Goal: Task Accomplishment & Management: Contribute content

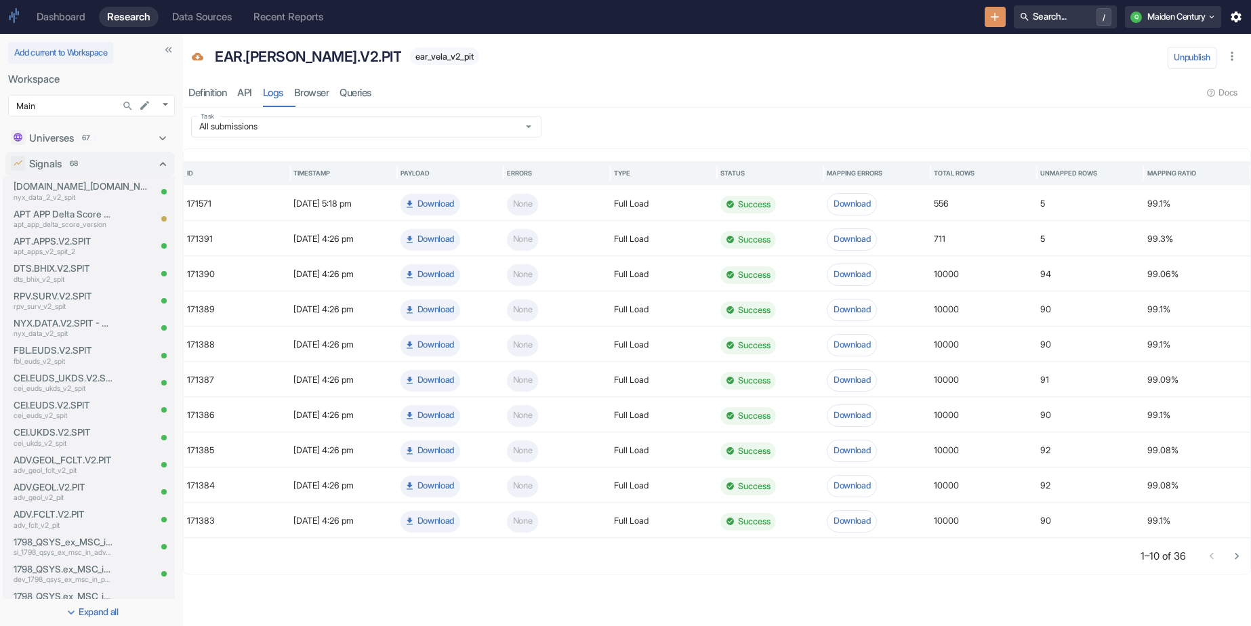
click at [125, 107] on icon "Search..." at bounding box center [127, 106] width 8 height 8
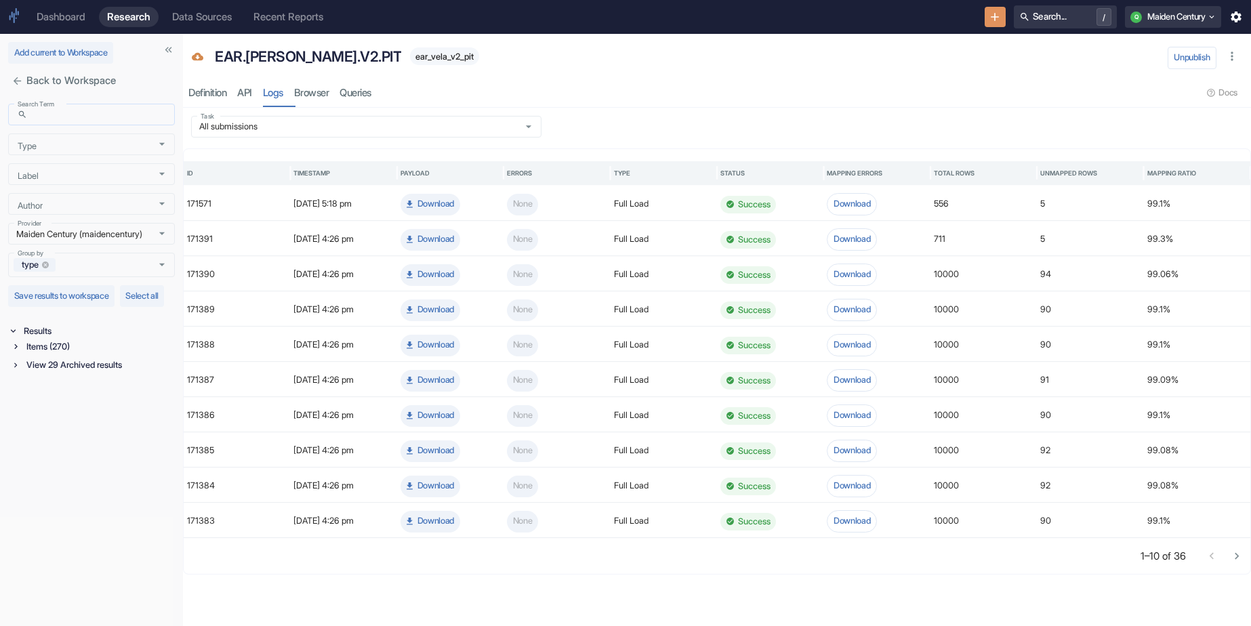
click at [97, 121] on input "Search Term" at bounding box center [104, 115] width 142 height 16
type input "cei.card"
click at [71, 354] on div "Items (19)" at bounding box center [99, 347] width 151 height 16
click at [100, 369] on div "Signal / Alpha Model (8)" at bounding box center [100, 362] width 148 height 16
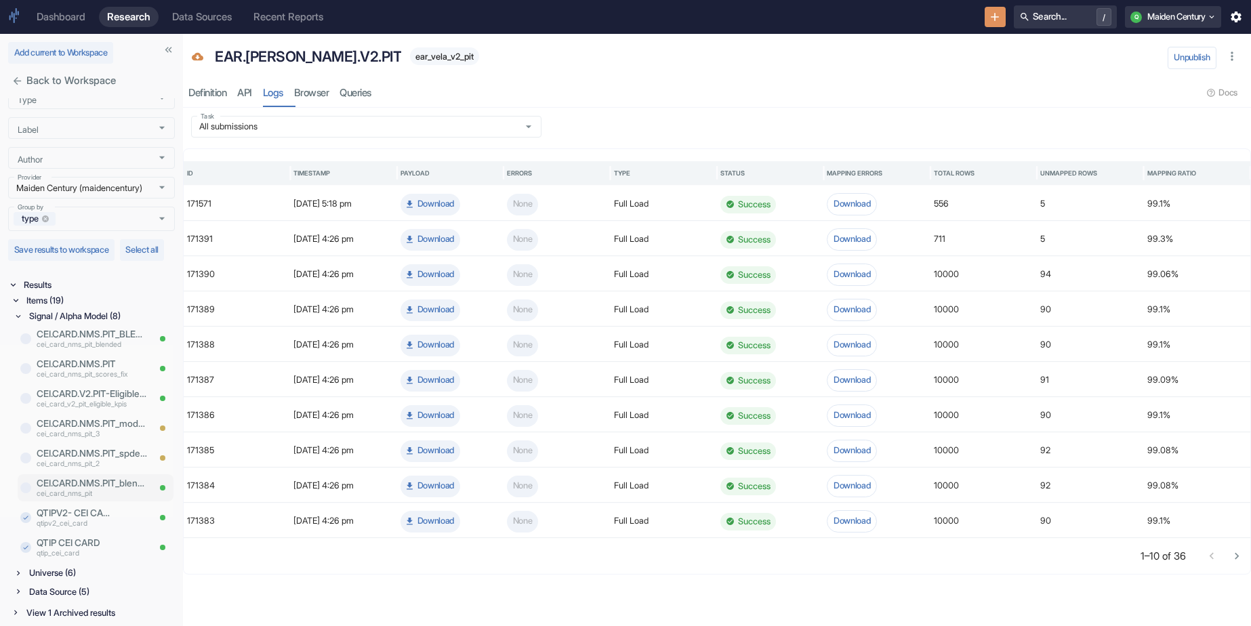
scroll to position [60, 0]
click at [92, 521] on p "qtipv2_cei_card" at bounding box center [74, 524] width 75 height 11
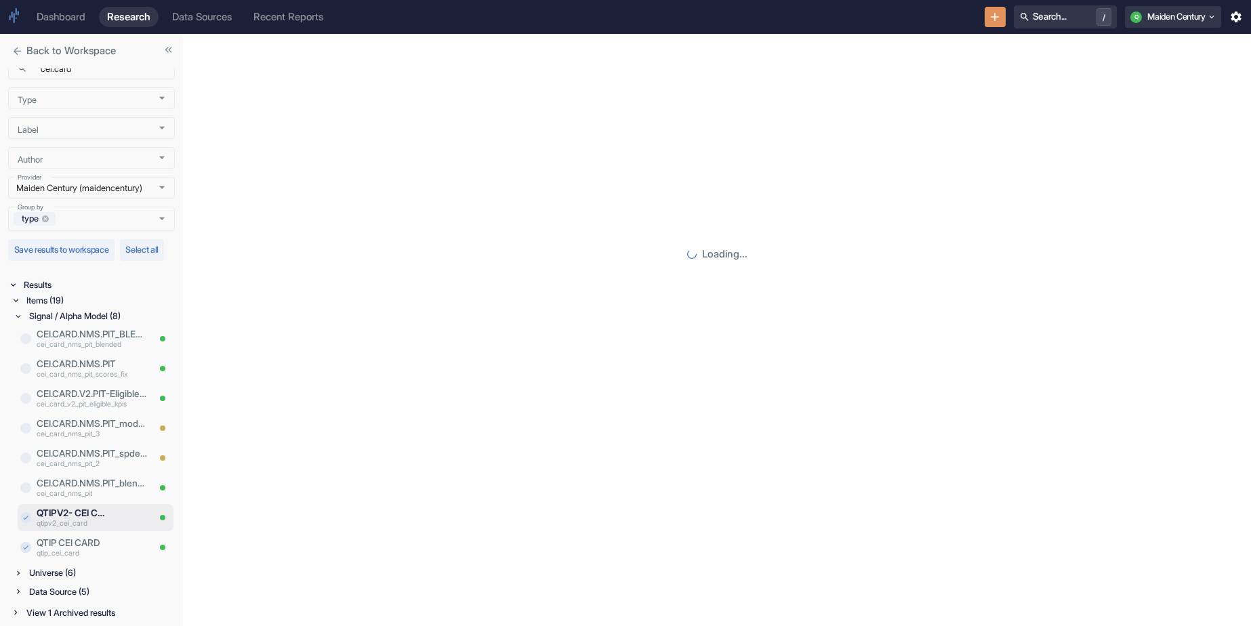
scroll to position [30, 0]
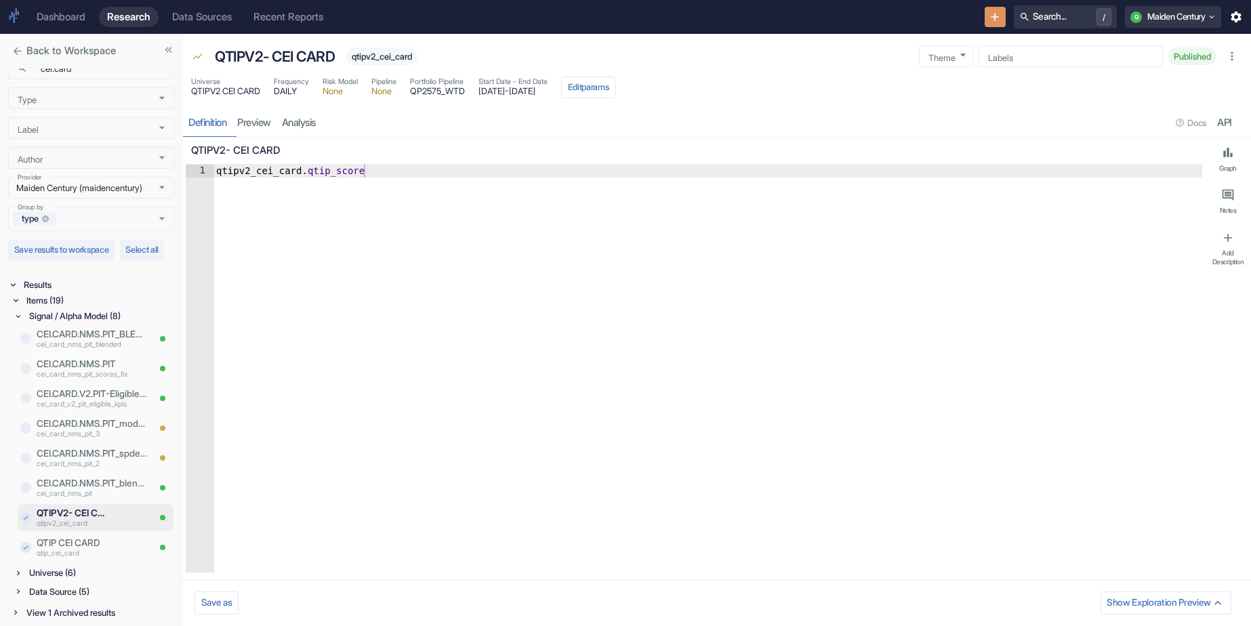
type textarea "x"
click at [81, 550] on div "Data Source (5)" at bounding box center [100, 592] width 148 height 16
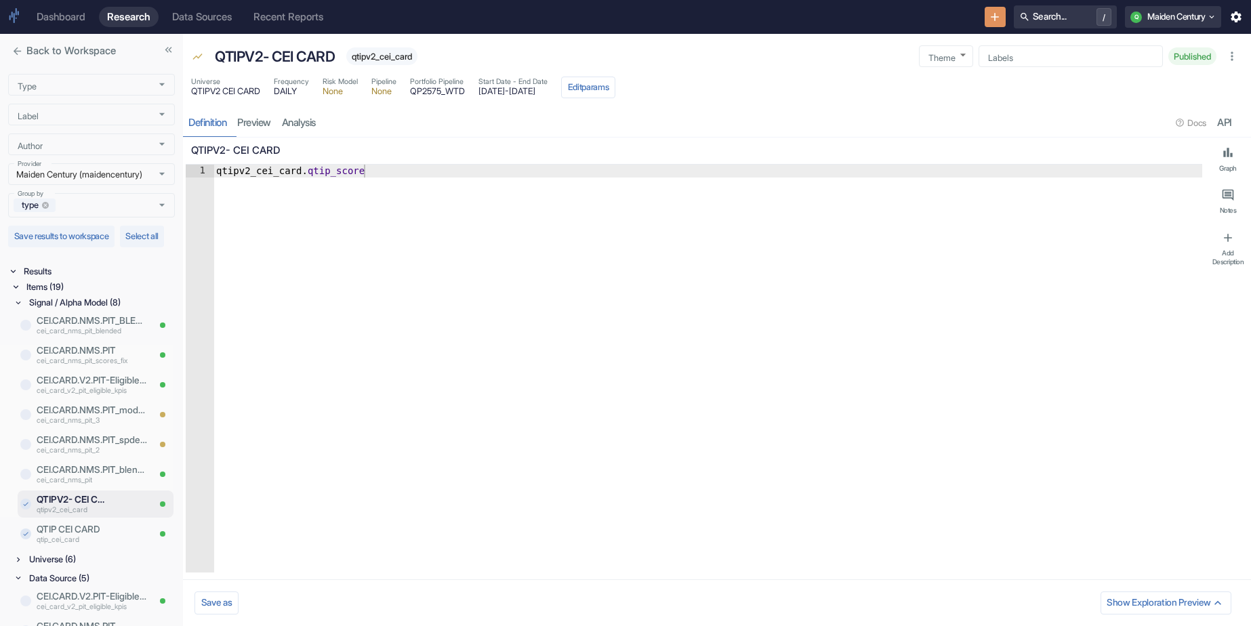
scroll to position [179, 0]
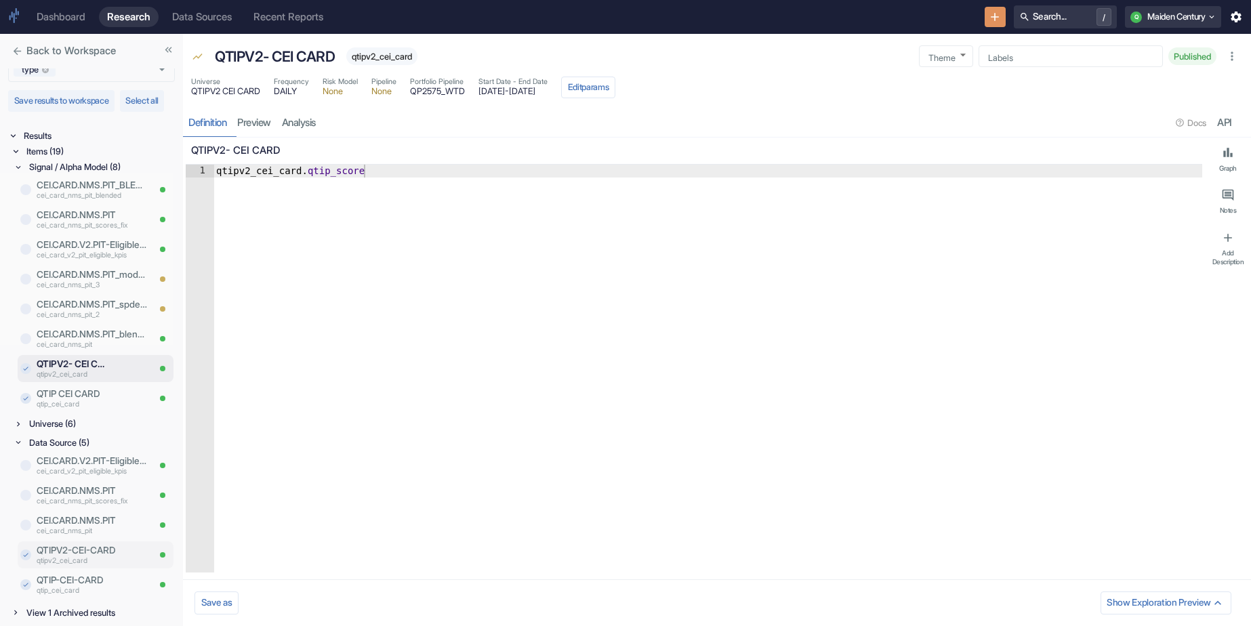
click at [93, 550] on p "QTIPV2-CEI-CARD" at bounding box center [92, 551] width 111 height 14
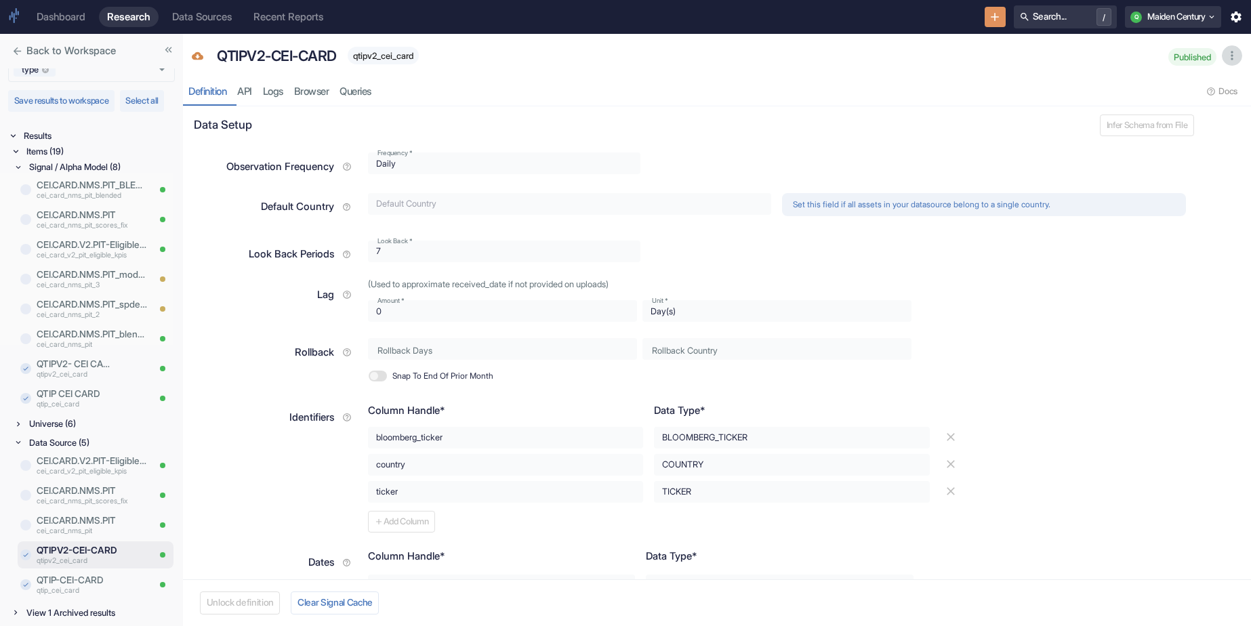
click at [974, 59] on icon "button" at bounding box center [1232, 56] width 2 height 9
click at [974, 54] on div "QTIPV2-CEI-CARD qtipv2_cei_card" at bounding box center [686, 55] width 954 height 27
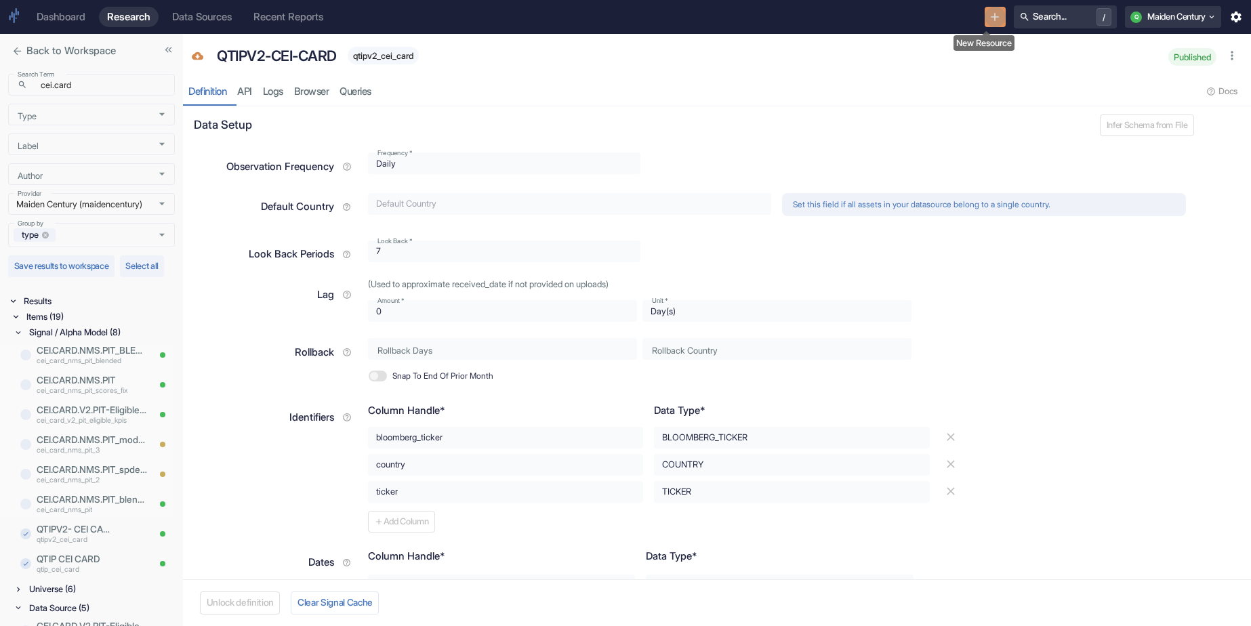
click at [974, 15] on button "New Resource" at bounding box center [995, 17] width 21 height 21
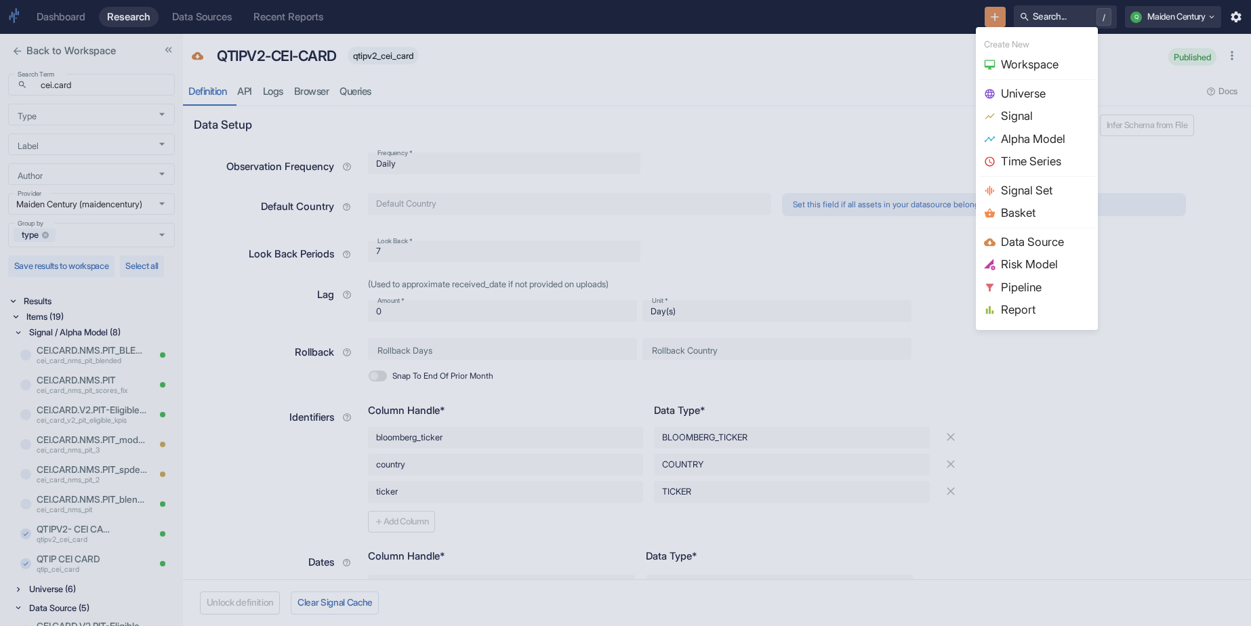
click at [974, 238] on span "Data Source" at bounding box center [1045, 243] width 89 height 18
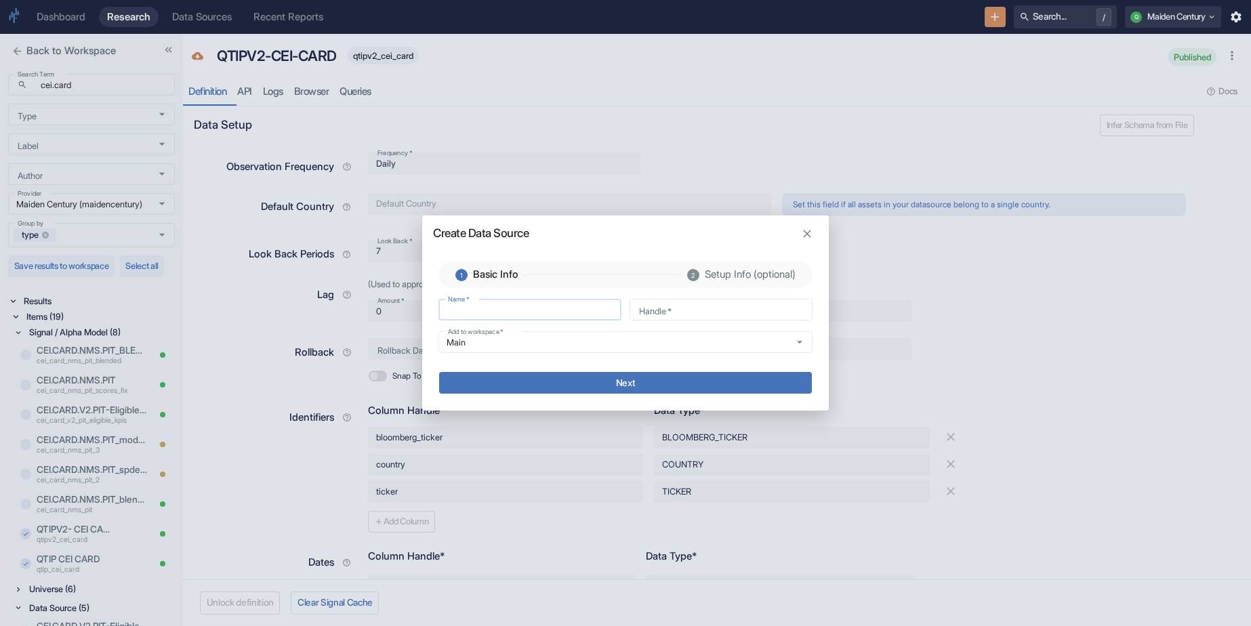
click at [564, 306] on input "Name   *" at bounding box center [530, 310] width 183 height 16
type input "C"
type input "c"
type input "CE"
type input "ce"
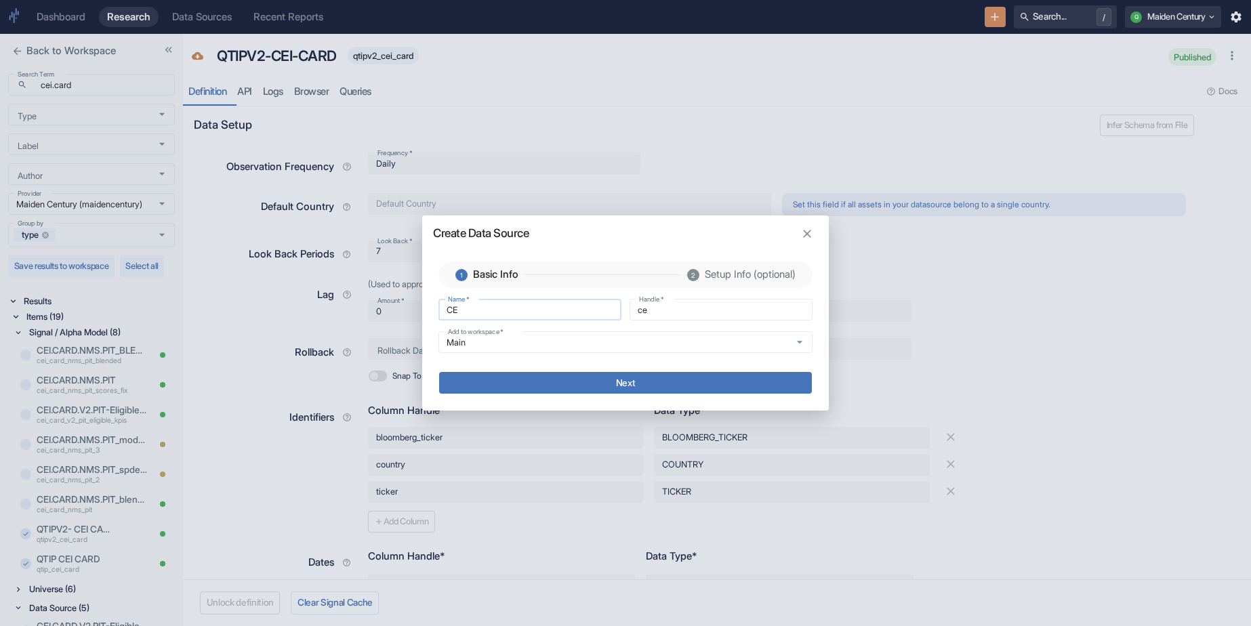
type input "CEI"
type input "cei"
type input "CEI-"
type input "cei_"
type input "CEI"
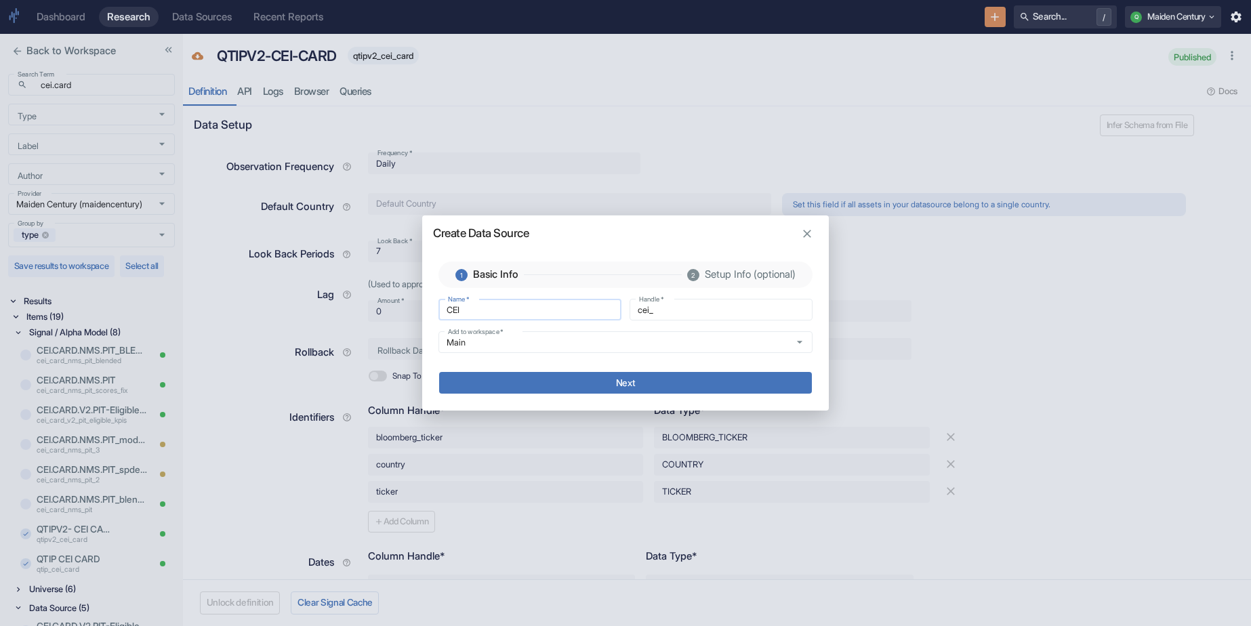
type input "cei"
type input "CEI."
type input "cei_"
type input "CEI.C"
type input "cei_c"
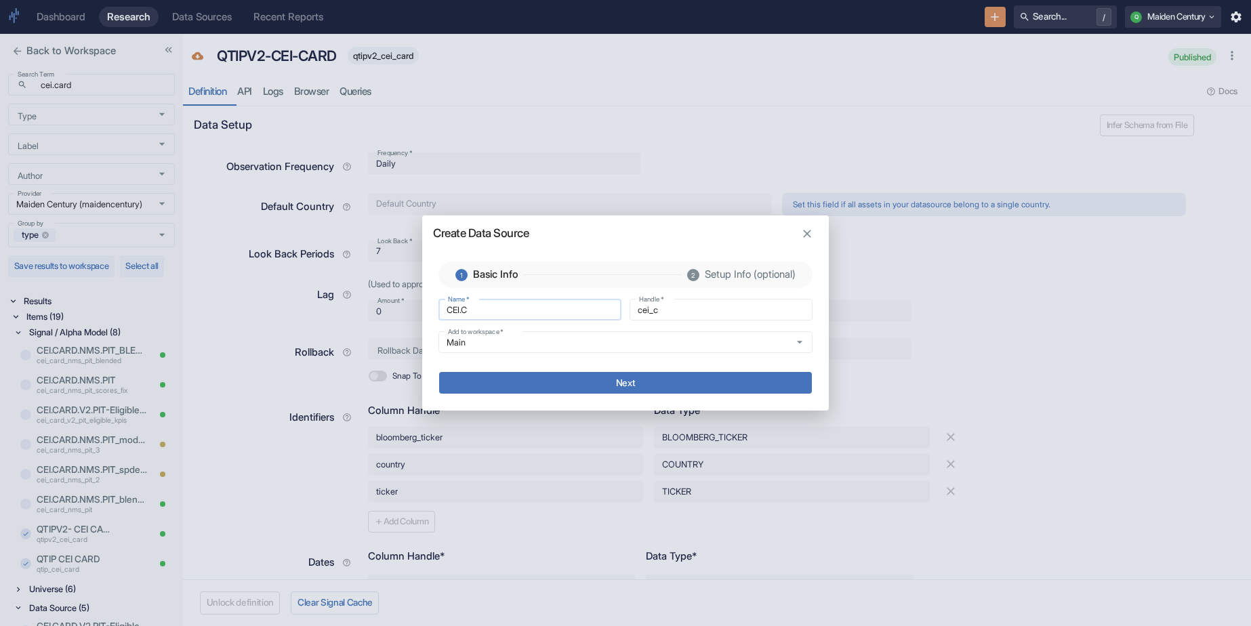
type input "[DOMAIN_NAME]"
type input "cei_ca"
type input "[DOMAIN_NAME]"
type input "cei_car"
type input "CEI.CARD"
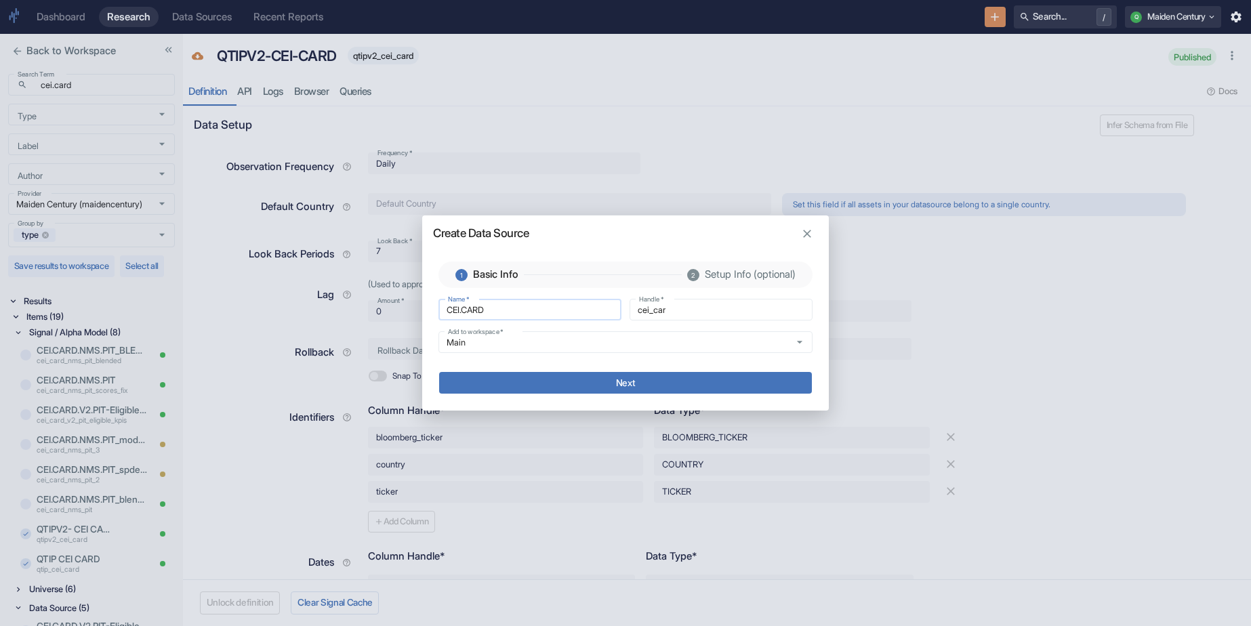
type input "cei_card"
type input "CEI.CARD."
type input "cei_card_"
type input "CEI.CARD.V"
type input "cei_card_v"
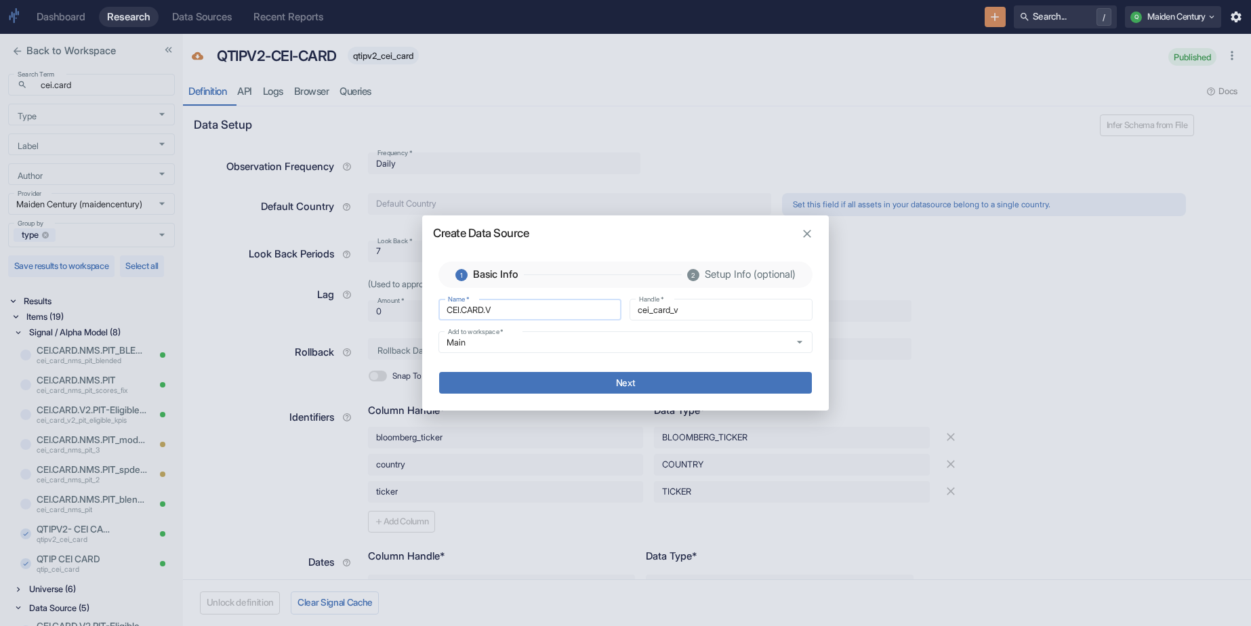
type input "CEI.CARD.V2"
type input "cei_card_v2"
type input "CEI.CARD.V2."
type input "cei_card_v2_"
type input "CEI.CARD.V2"
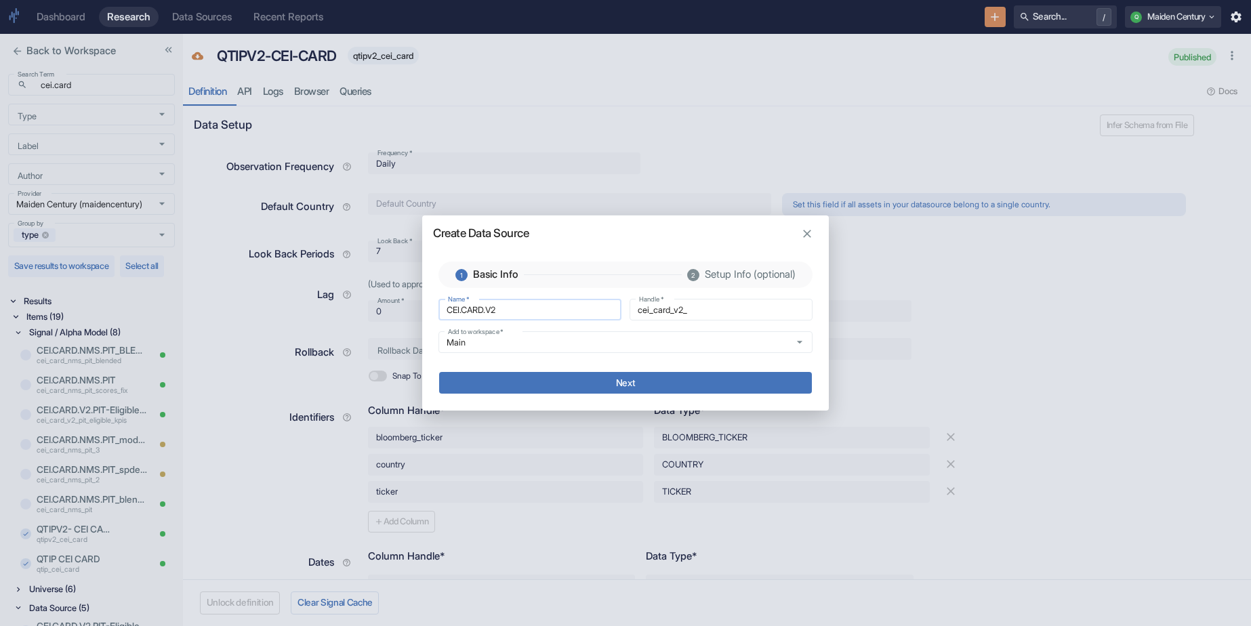
type input "cei_card_v2"
type input "CEI.CARD.V"
type input "cei_card_v"
type input "CEI.CARD."
type input "cei_card_"
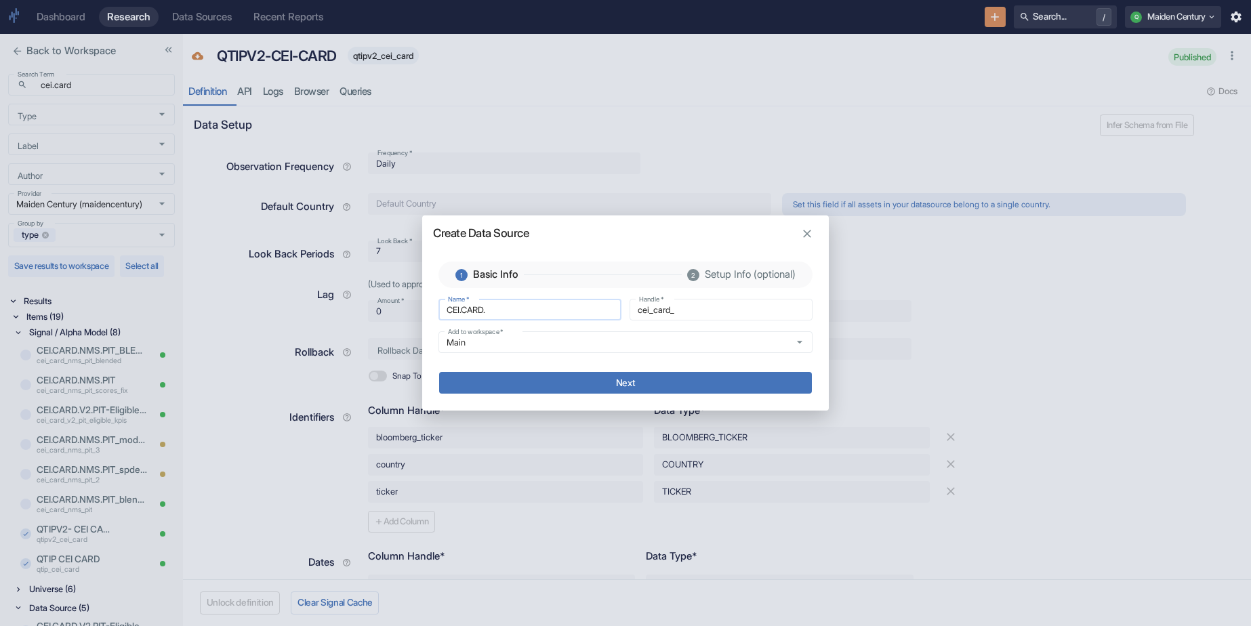
type input "CEI.CARD"
type input "cei_card"
type input "CEI.CARD."
type input "cei_card_"
type input "CEI.CARD.H"
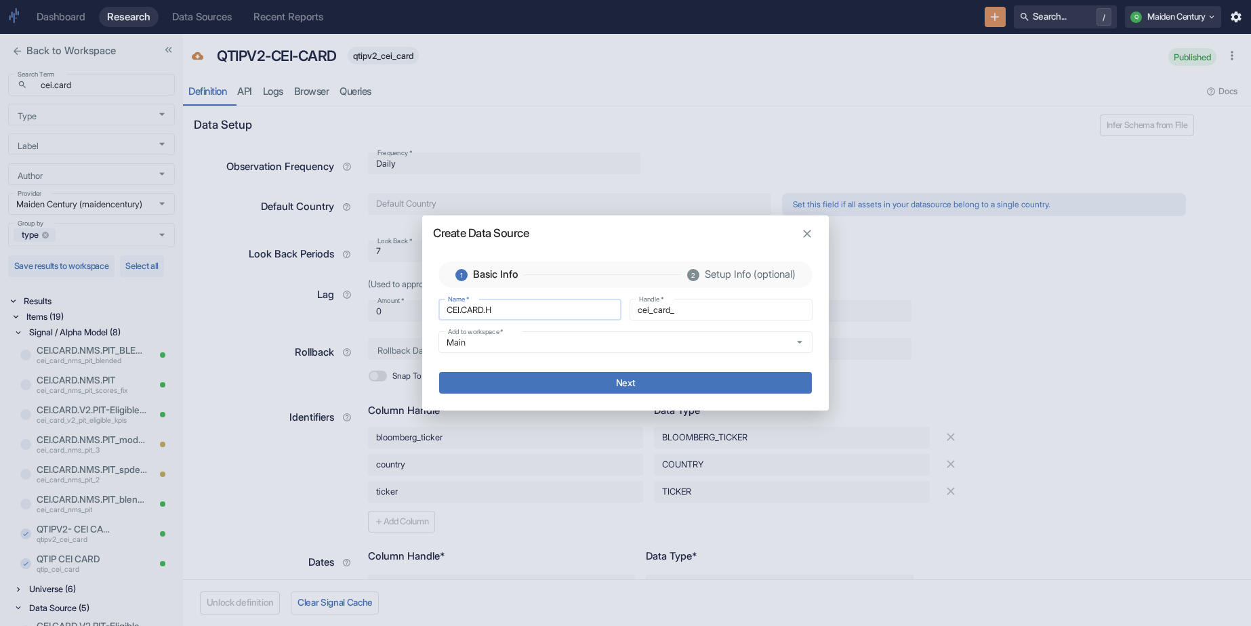
type input "cei_card_h"
type input "CEI.CARD.HI"
type input "cei_card_hi"
type input "CEI.CARD.HIS"
type input "cei_card_his"
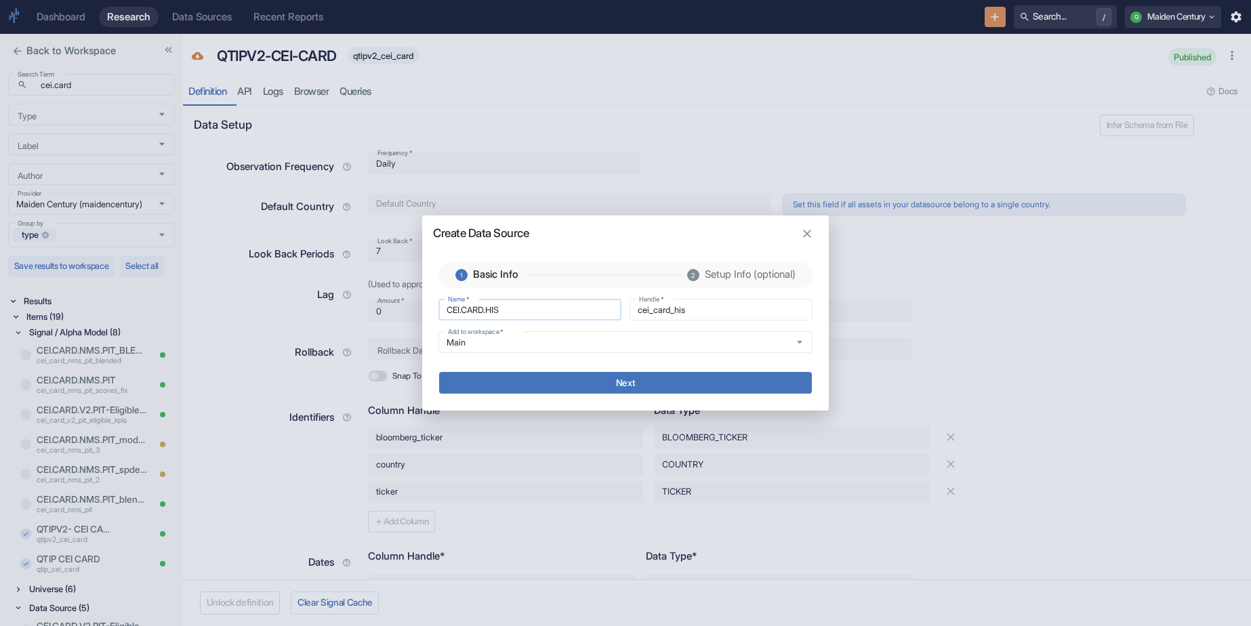
type input "CEI.CARD.HIST"
type input "cei_card_hist"
type input "CEI.CARD.HISTO"
type input "cei_card_histo"
type input "CEI.CARD.HISTOR"
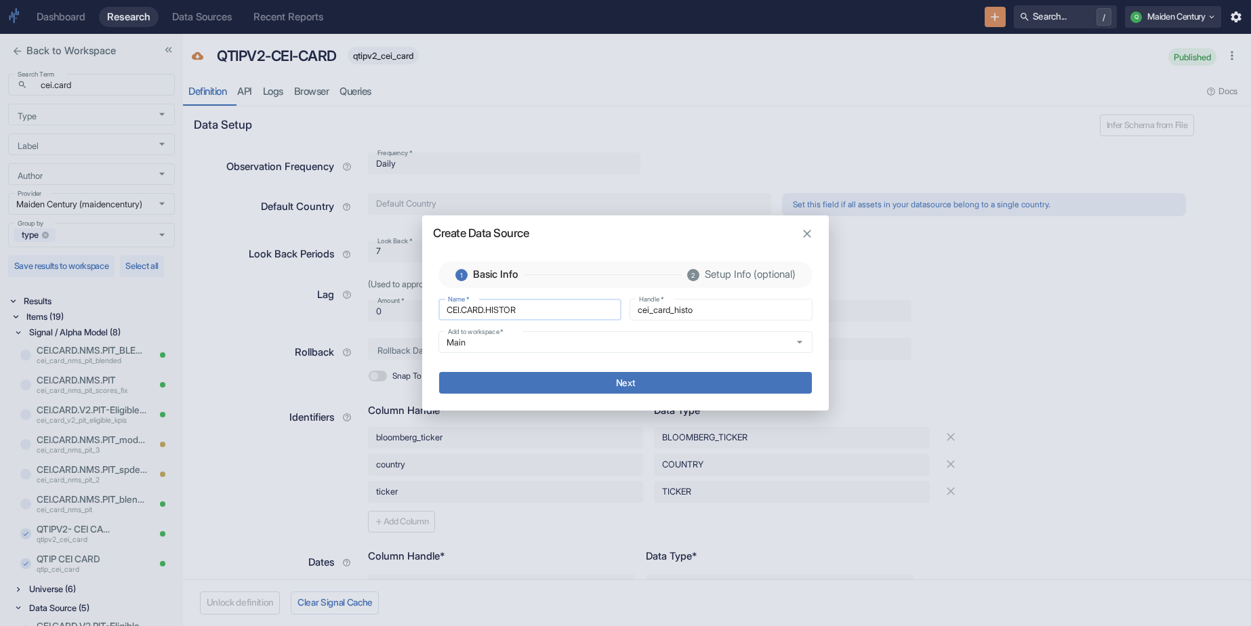
type input "cei_card_histor"
type input "CEI.CARD.HISTORY"
type input "cei_card_history"
type input "CEI.CARD.HISTORY."
type input "cei_card_history_"
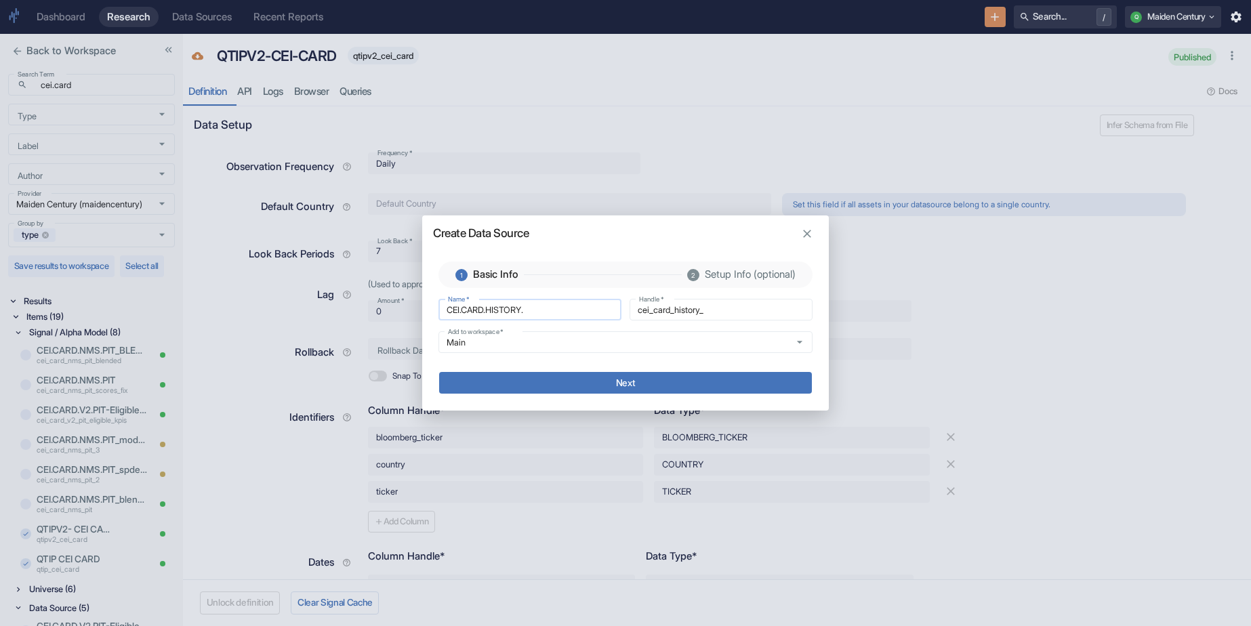
type input "CEI.CARD.HISTORY.F"
type input "cei_card_history_f"
type input "[DOMAIN_NAME]"
type input "cei_card_history_fi"
type input "CEI.CARD.HISTORY.FIX"
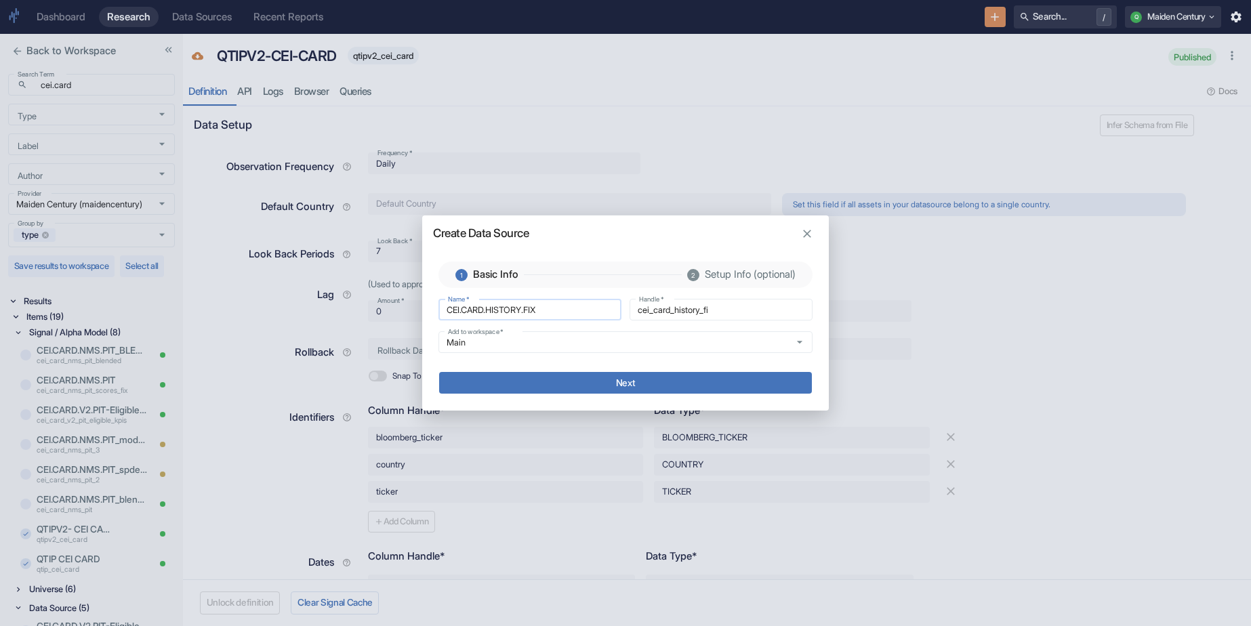
type input "cei_card_history_fix"
type input "CEI.CARD.HISTORY.FIX."
type input "cei_card_history_fix_"
type input "CEI.CARD.HISTORY.FIX.T"
type input "cei_card_history_fix_t"
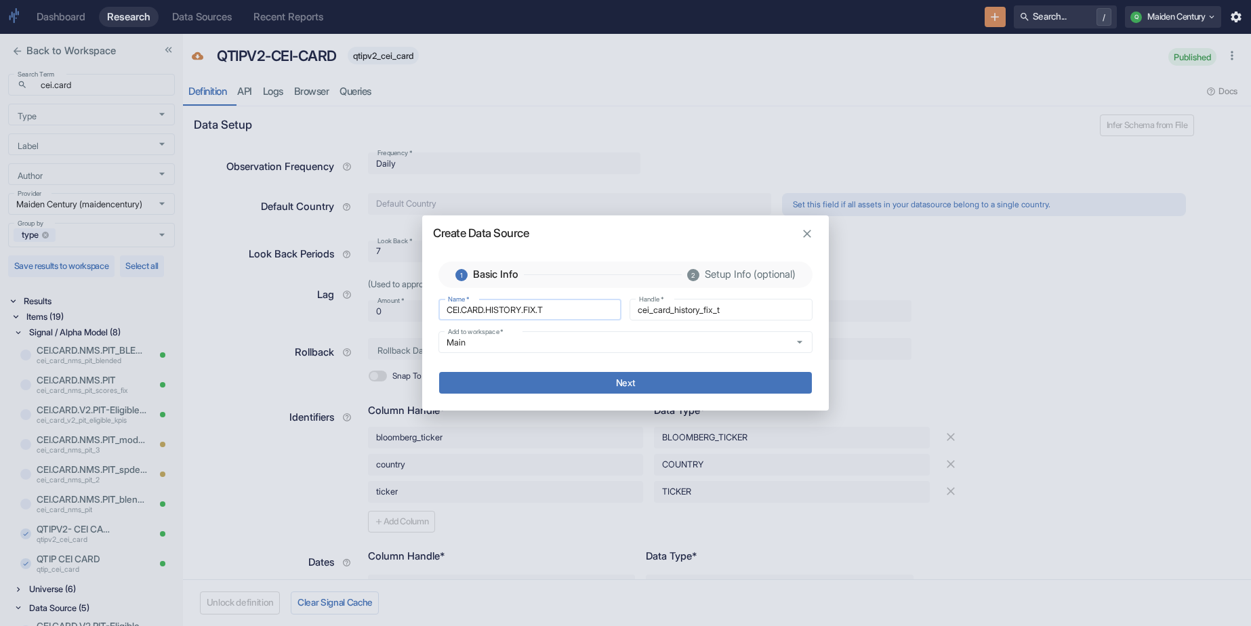
type input "CEI.CARD.HISTORY.FIX.TE"
type input "cei_card_history_fix_te"
type input "CEI.CARD.HISTORY.FIX.TEX"
type input "cei_card_history_fix_tex"
type input "CEI.CARD.HISTORY.FIX.TEXT"
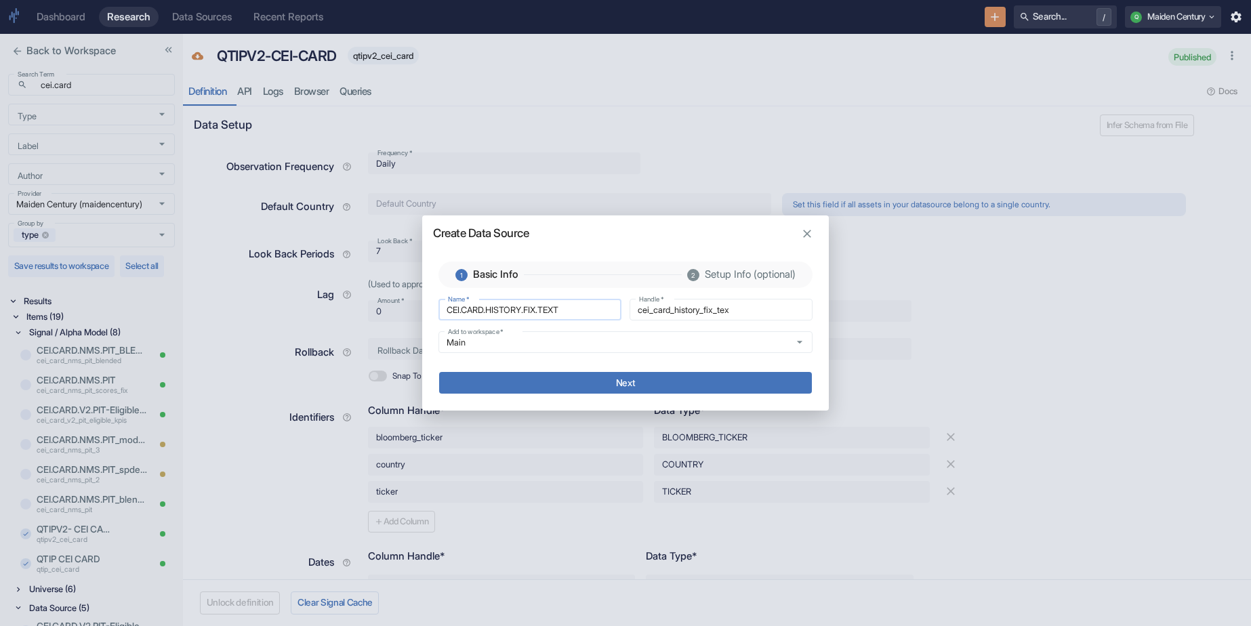
type input "cei_card_history_fix_text"
type input "CEI.CARD.HISTORY.FIX.TEXT"
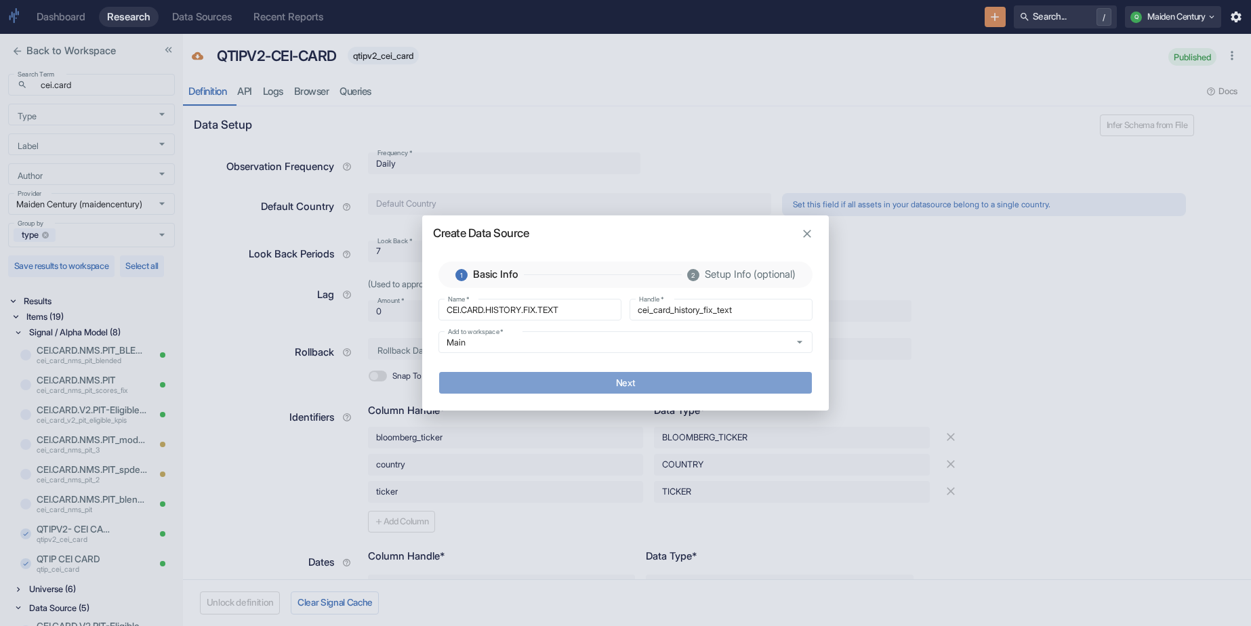
click at [606, 382] on button "Next" at bounding box center [625, 383] width 373 height 22
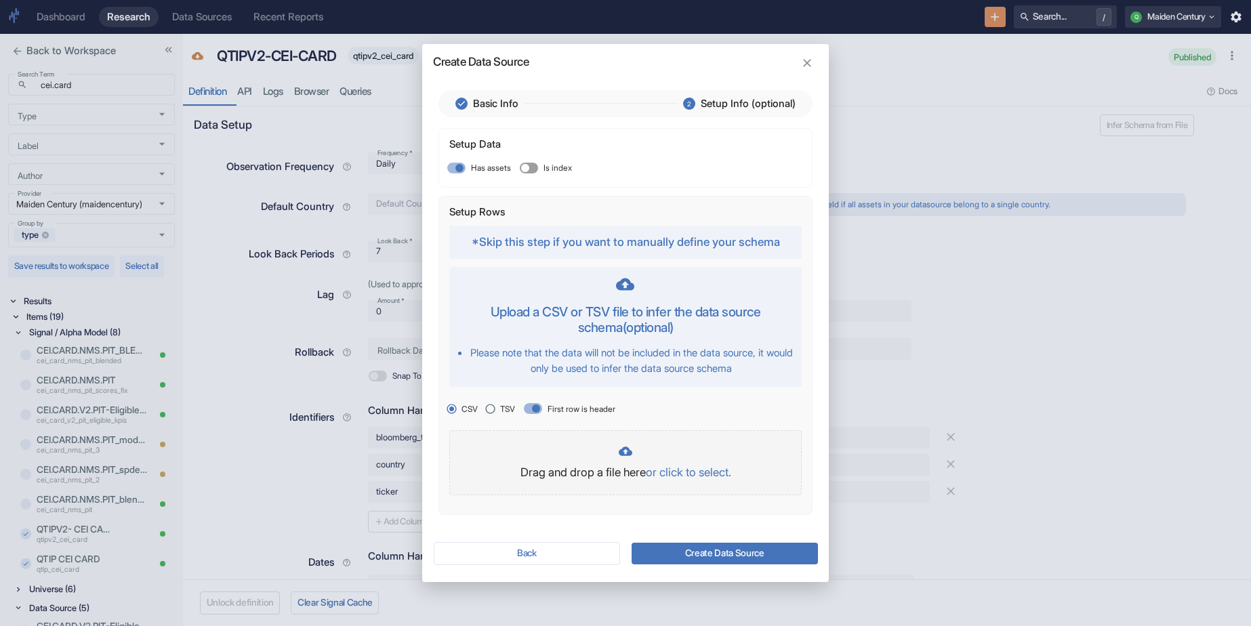
click at [696, 475] on p "or click to select." at bounding box center [688, 473] width 85 height 18
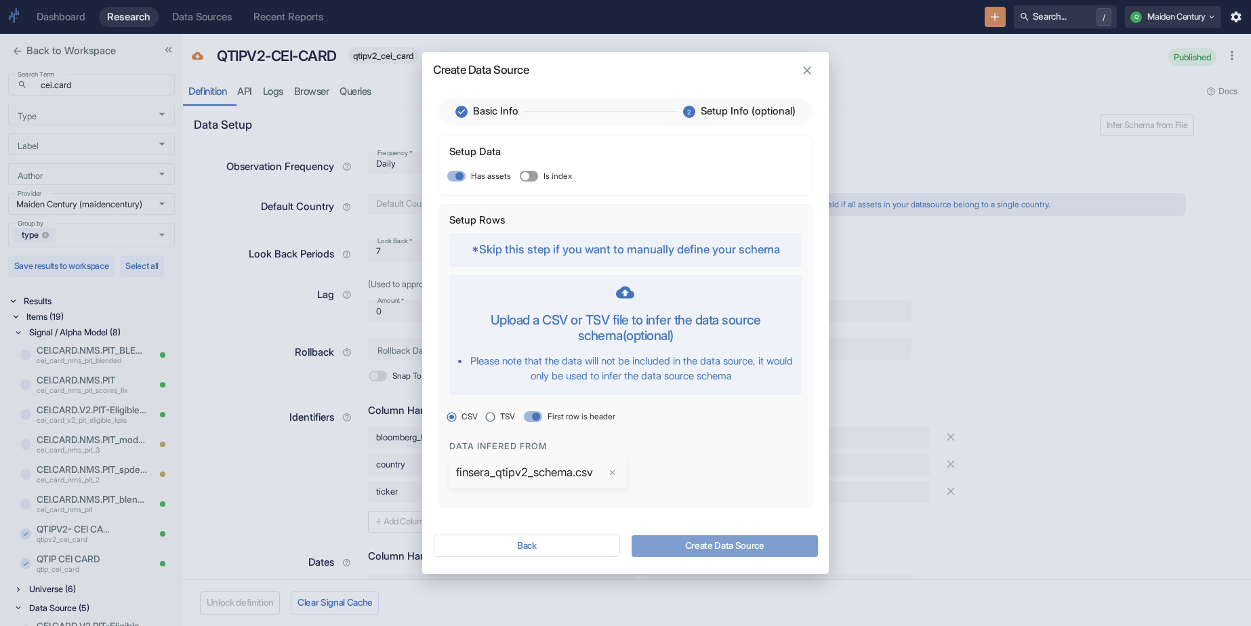
click at [745, 549] on button "Create Data Source" at bounding box center [725, 546] width 186 height 22
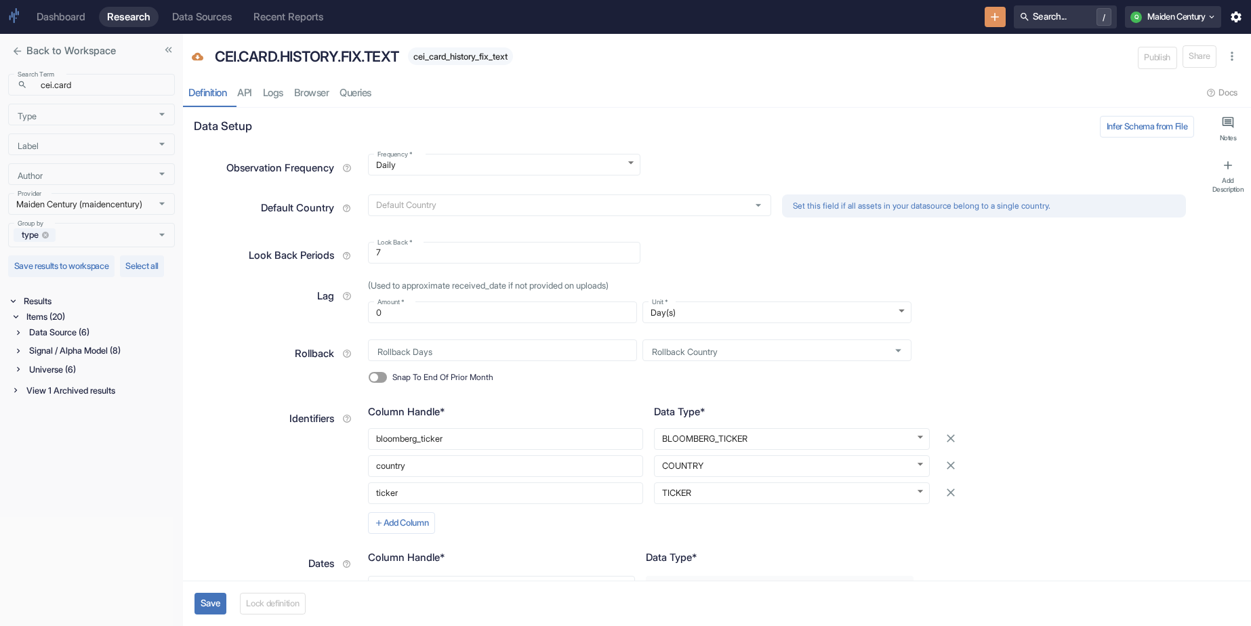
scroll to position [364, 0]
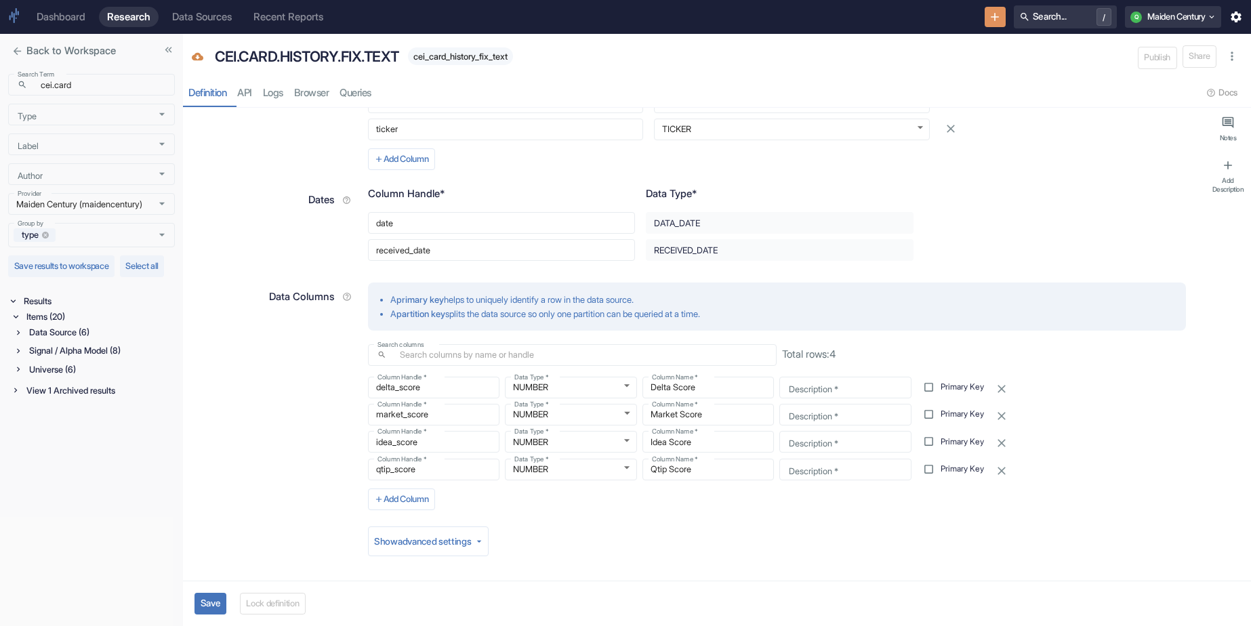
click at [211, 550] on button "Save" at bounding box center [211, 604] width 32 height 22
click at [285, 550] on button "Lock definition" at bounding box center [278, 604] width 66 height 22
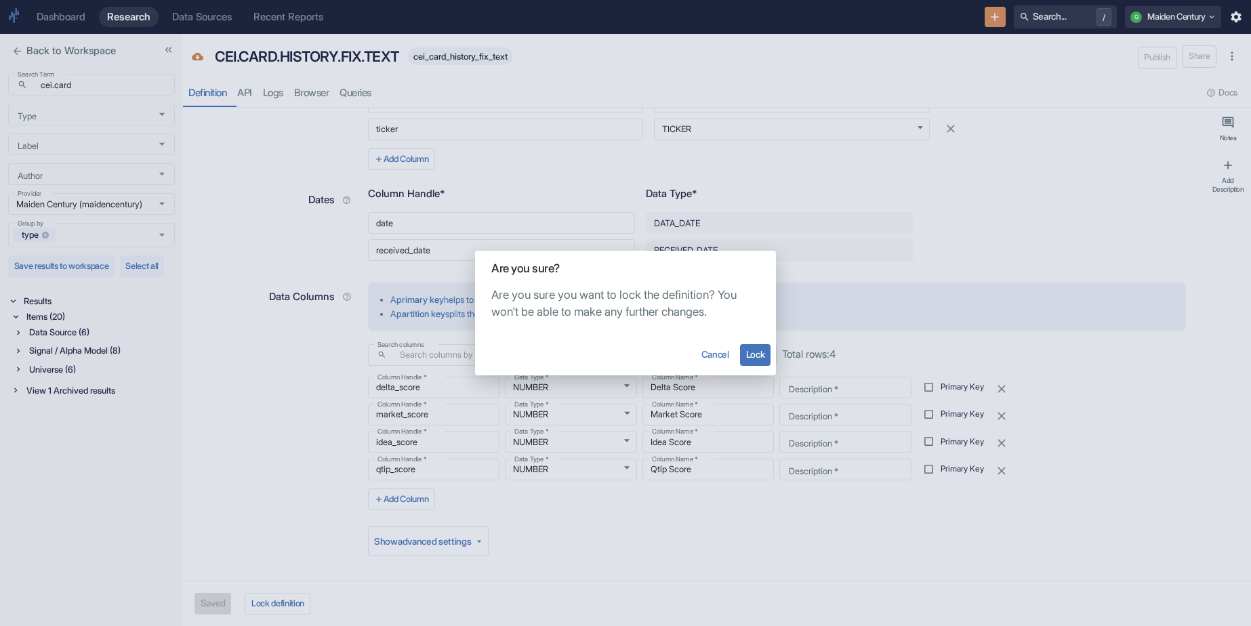
click at [745, 358] on button "Lock" at bounding box center [755, 355] width 31 height 22
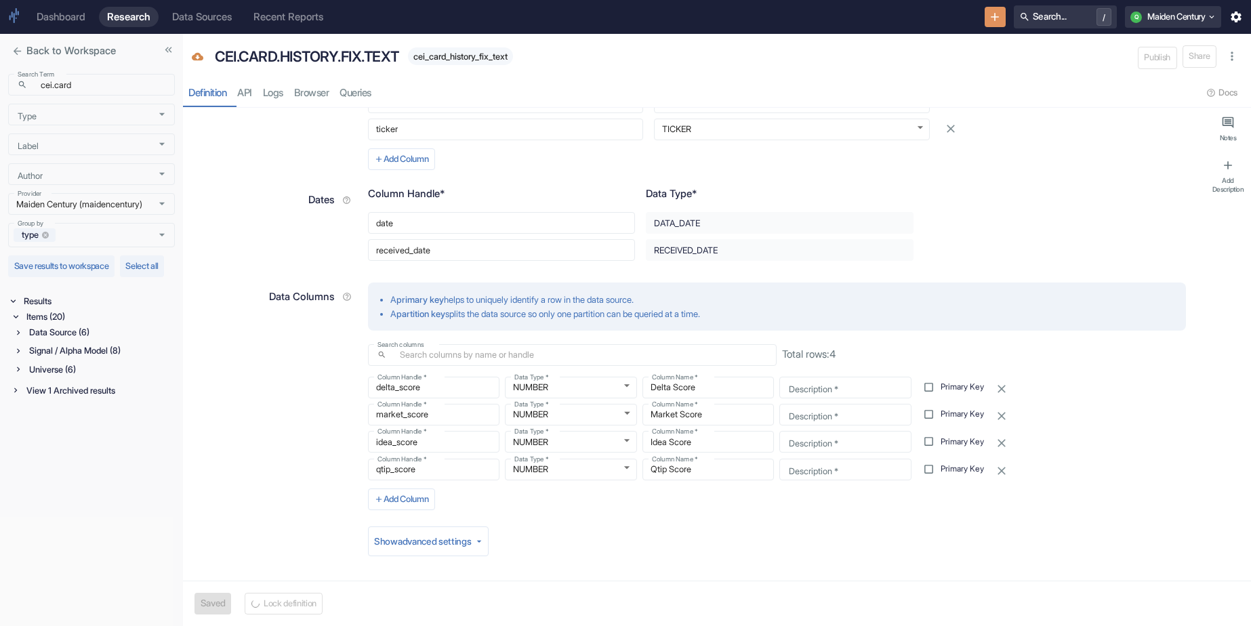
type textarea "x"
click at [504, 60] on span "cei_card_history_fix_text" at bounding box center [460, 57] width 105 height 10
copy span "cei_card_history_fix_text"
click at [396, 58] on p "CEI.CARD.HISTORY.FIX.TEXT" at bounding box center [307, 57] width 184 height 22
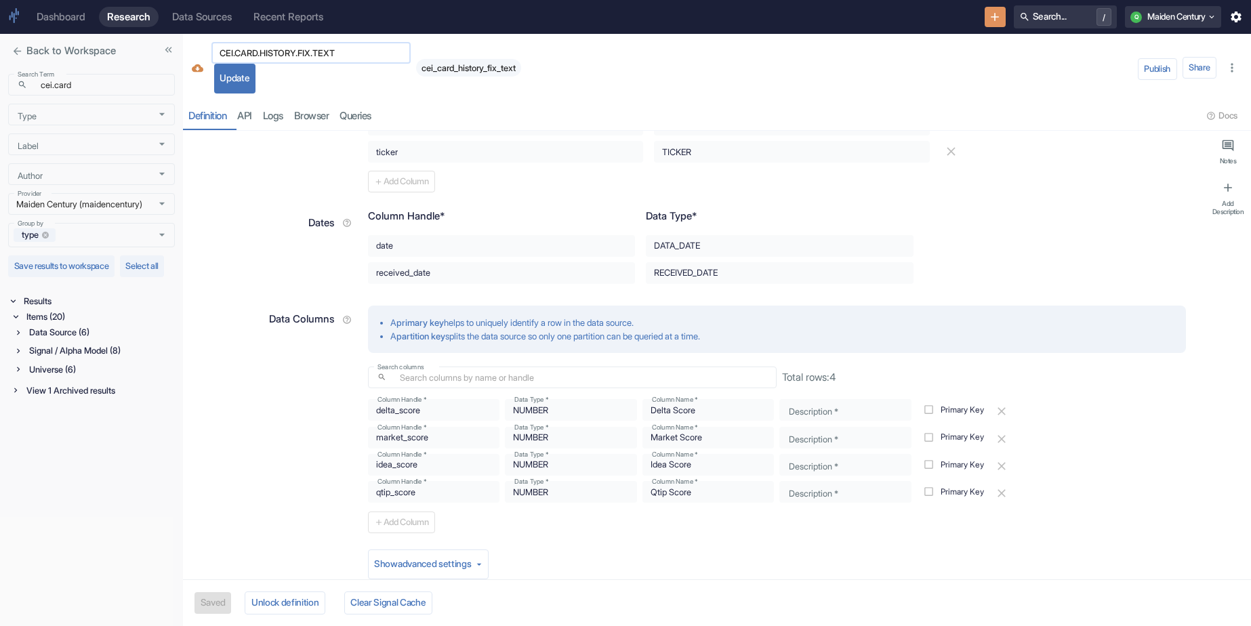
click at [333, 55] on input "CEI.CARD.HISTORY.FIX.TEXT" at bounding box center [310, 53] width 199 height 16
type input "CEI.CARD.HISTORY.FIX.TEST"
type textarea "x"
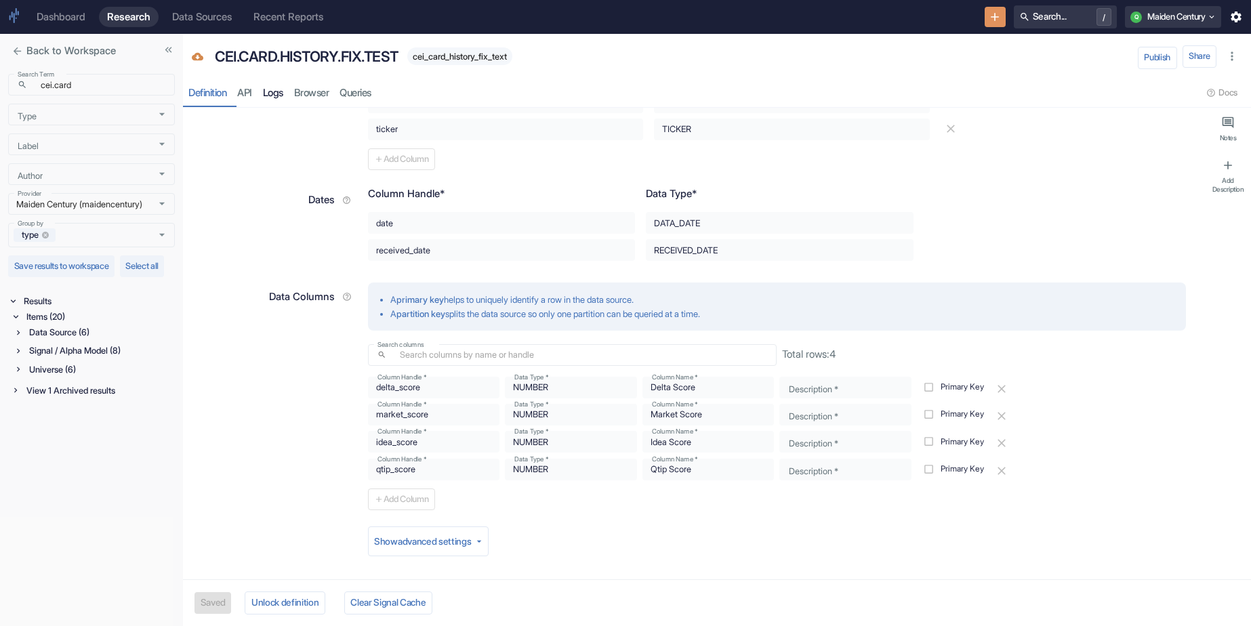
click at [287, 94] on link "Logs" at bounding box center [273, 93] width 31 height 28
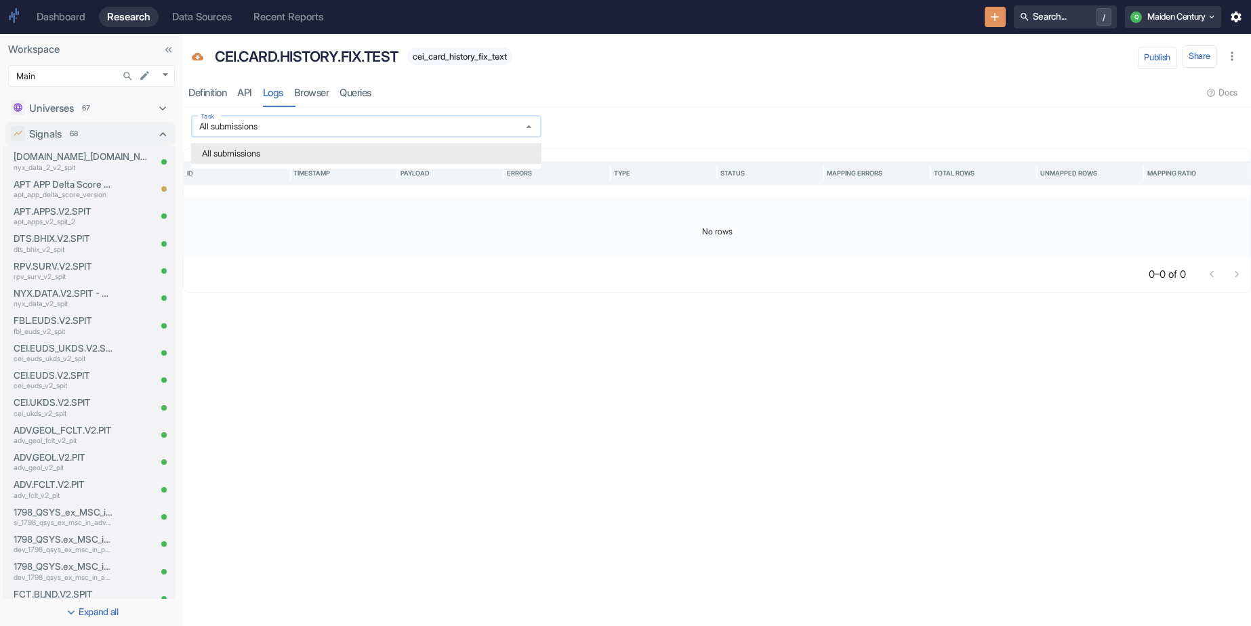
click at [299, 125] on input "All submissions" at bounding box center [353, 127] width 317 height 12
click at [129, 79] on icon "Search..." at bounding box center [128, 76] width 12 height 12
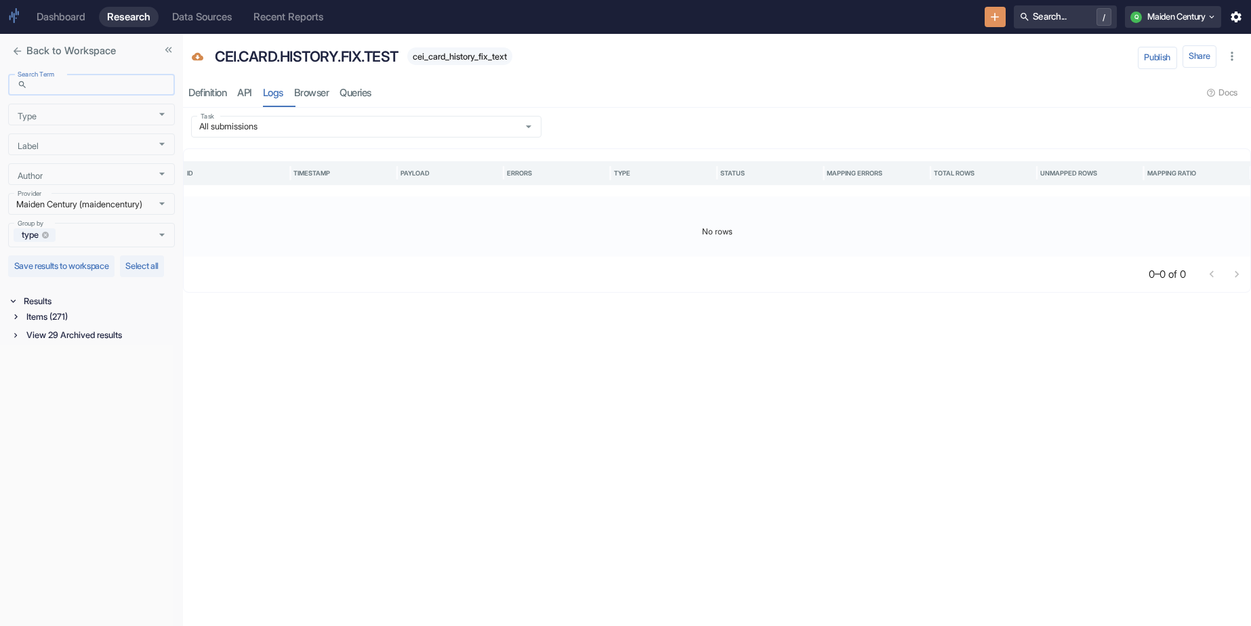
click at [127, 85] on input "Search Term" at bounding box center [104, 85] width 142 height 16
type input "cei"
click at [73, 325] on div "Items (36)" at bounding box center [99, 317] width 151 height 16
click at [102, 378] on div "Data Source (12)" at bounding box center [100, 370] width 148 height 16
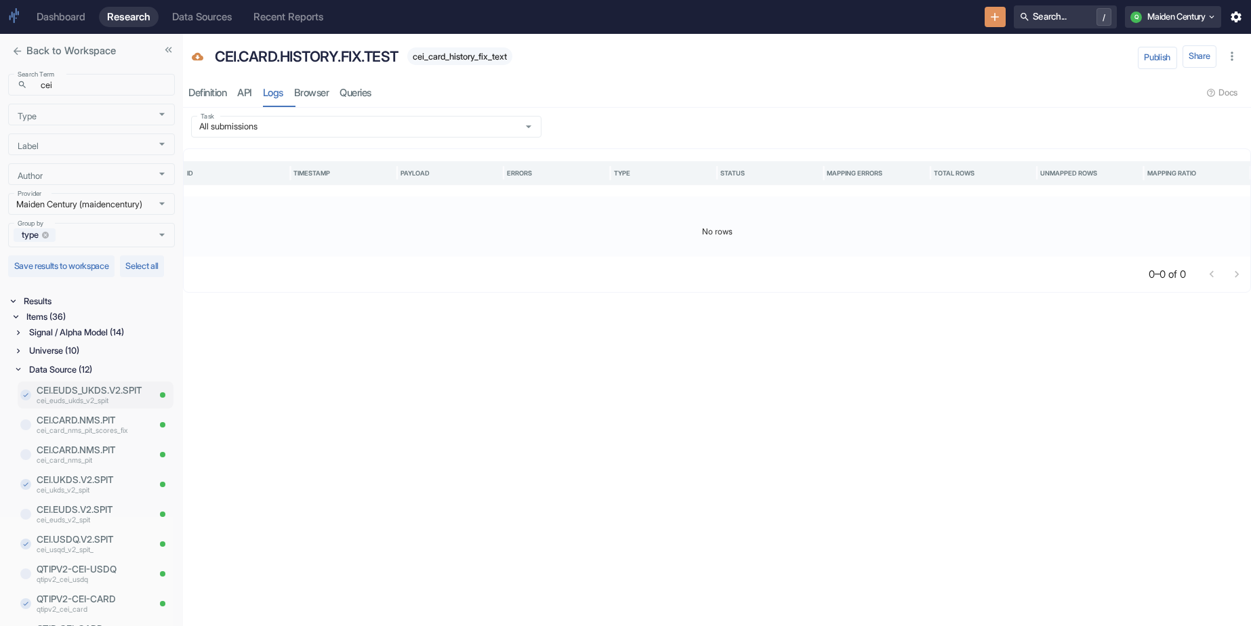
scroll to position [62, 0]
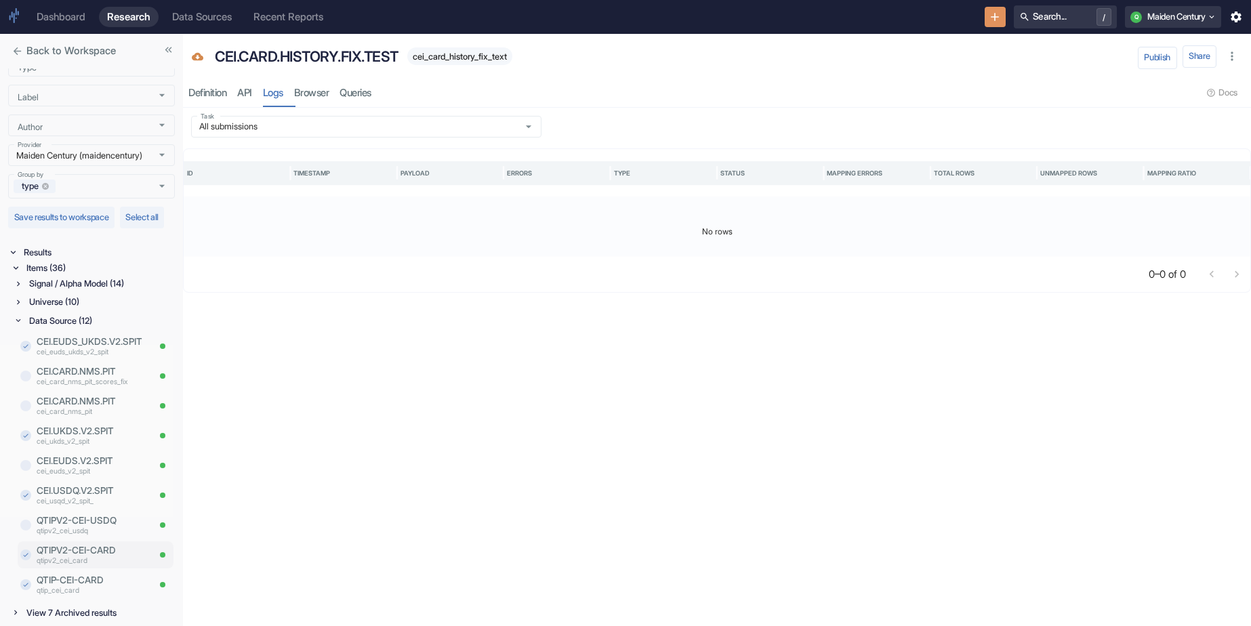
click at [95, 553] on p "QTIPV2-CEI-CARD" at bounding box center [92, 551] width 111 height 14
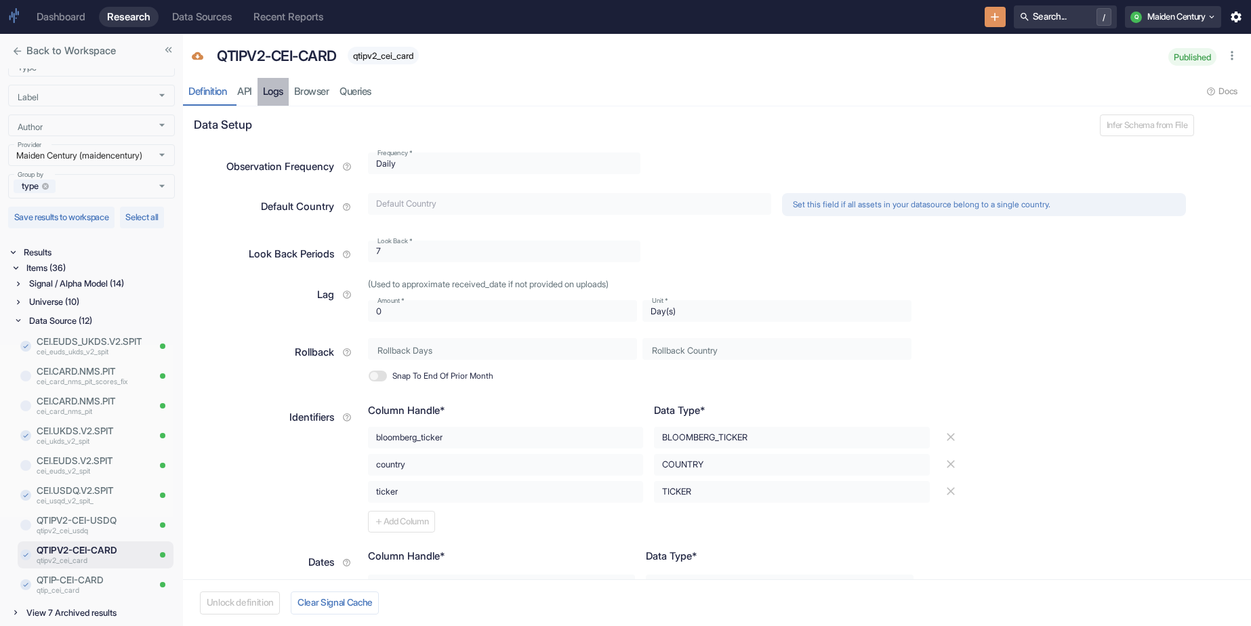
click at [277, 91] on link "Logs" at bounding box center [273, 92] width 31 height 28
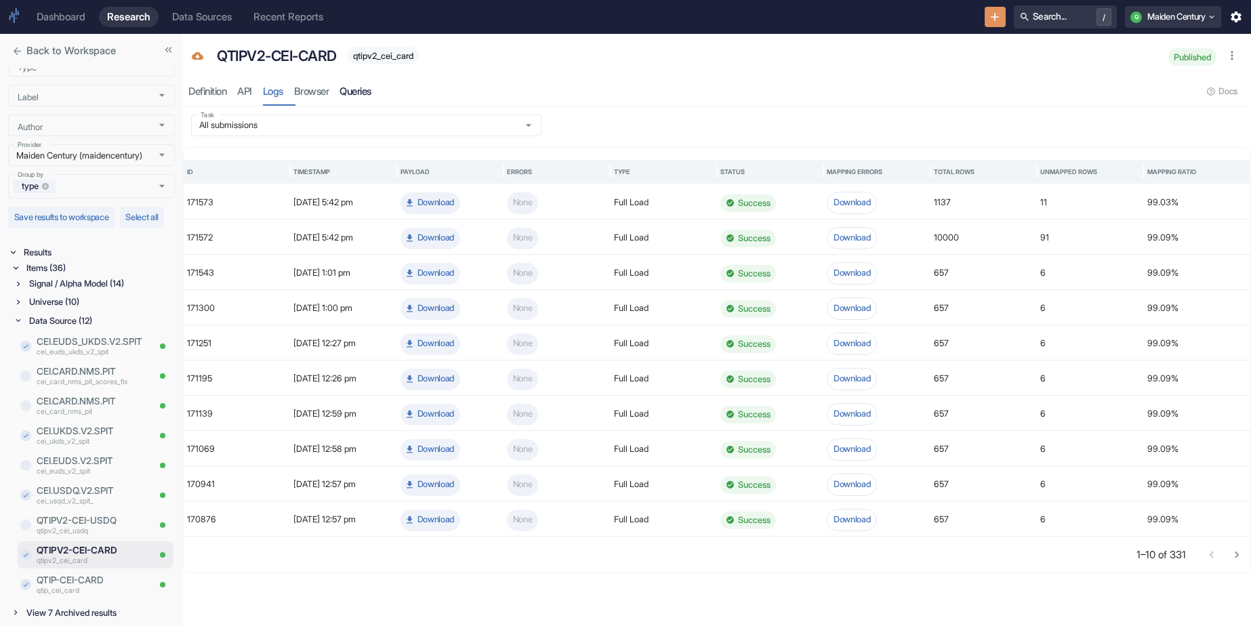
click at [377, 78] on link "Queries" at bounding box center [355, 92] width 43 height 28
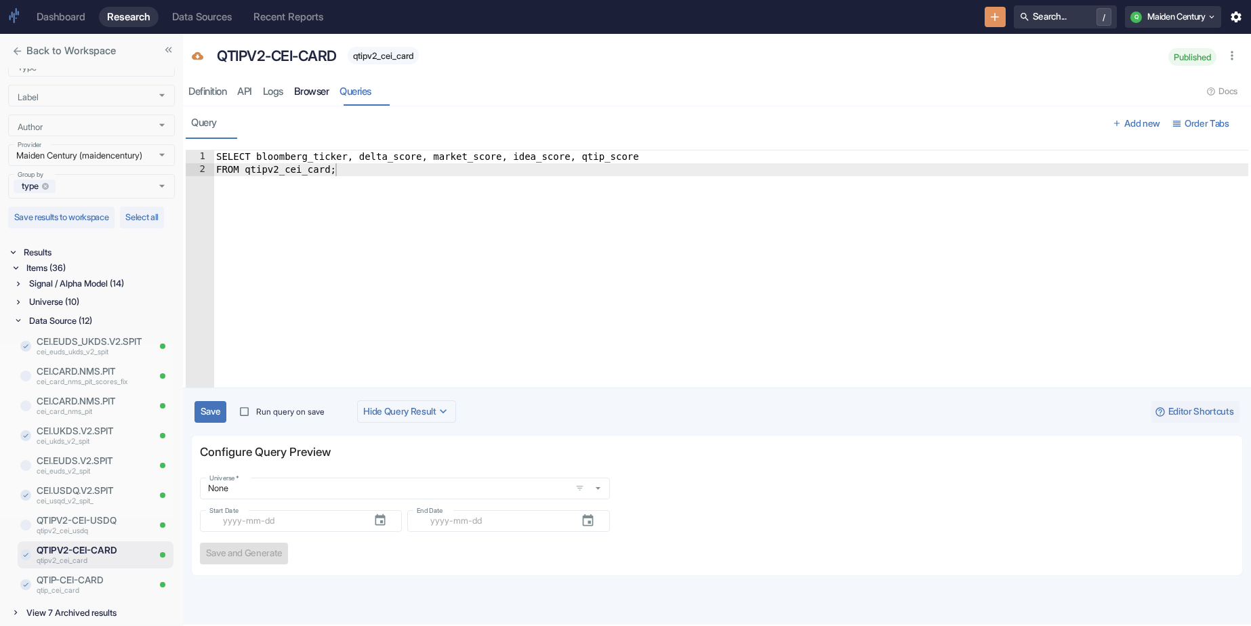
click at [322, 89] on link "Browser" at bounding box center [312, 92] width 46 height 28
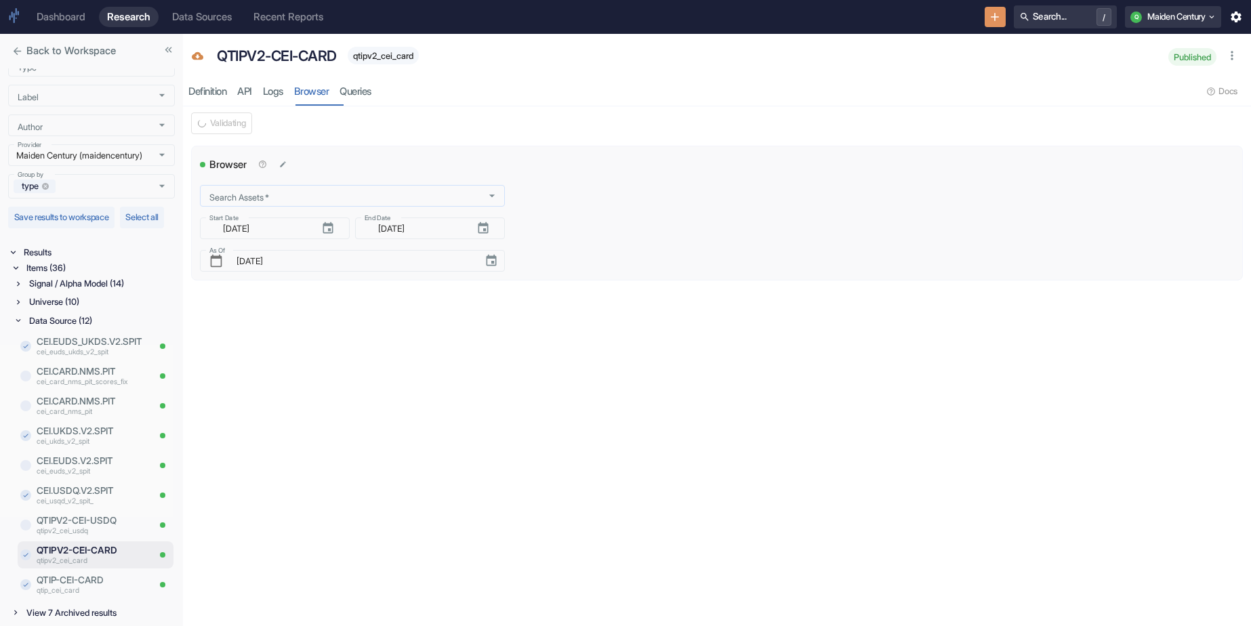
click at [308, 199] on body "Dashboard Research Data Sources Recent Reports Search... / Q Maiden Century Bac…" at bounding box center [625, 313] width 1251 height 626
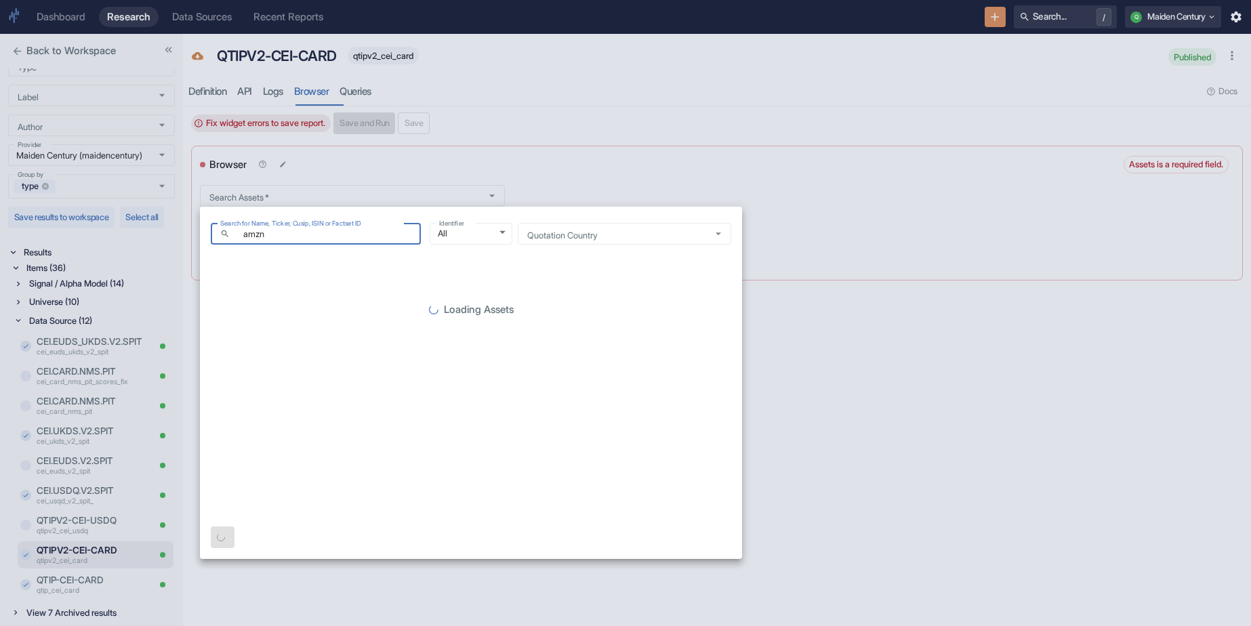
type input "amzn"
click at [518, 251] on div "Loading Assets" at bounding box center [471, 318] width 521 height 282
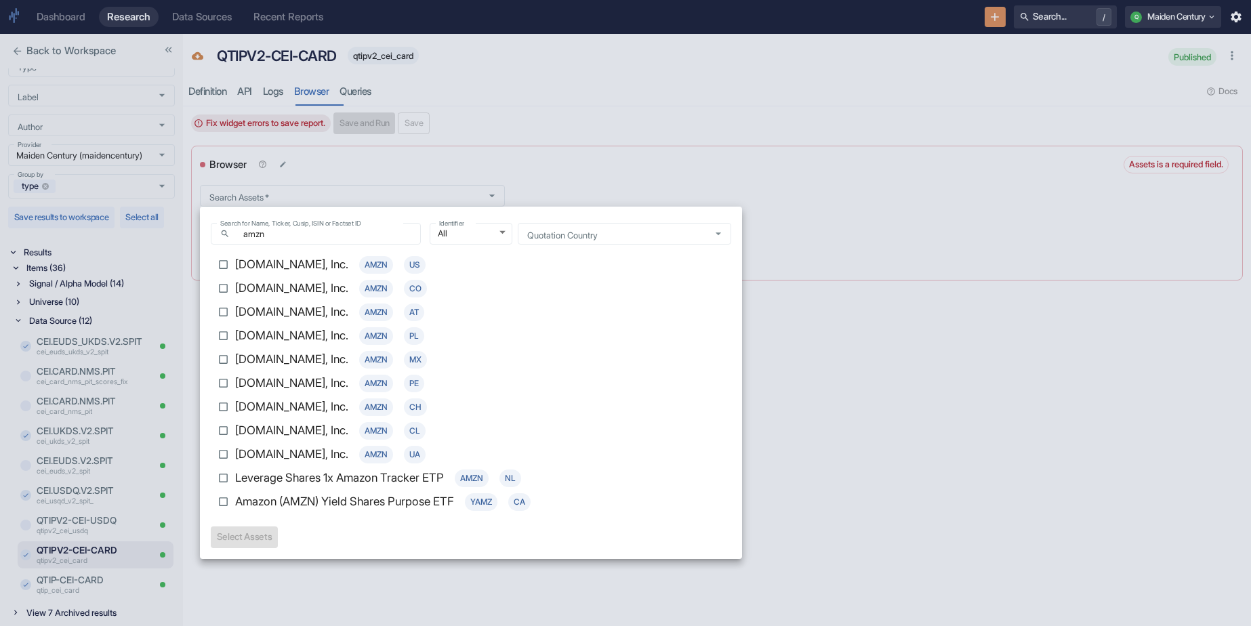
click at [272, 262] on p "Amazon.com, Inc." at bounding box center [291, 265] width 113 height 18
click at [235, 262] on input "Amazon.com, Inc. AMZN US" at bounding box center [223, 265] width 24 height 24
checkbox input "true"
click at [275, 545] on button "Select 1 Asset(s)" at bounding box center [249, 538] width 77 height 22
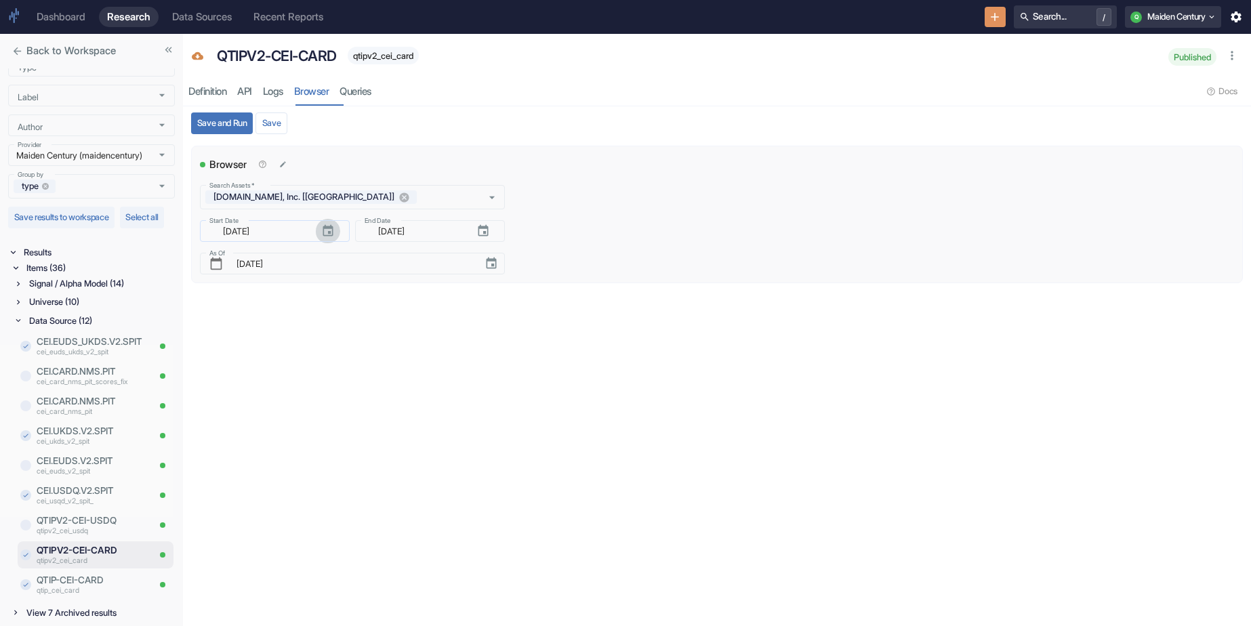
click at [326, 236] on icon "button" at bounding box center [328, 231] width 10 height 12
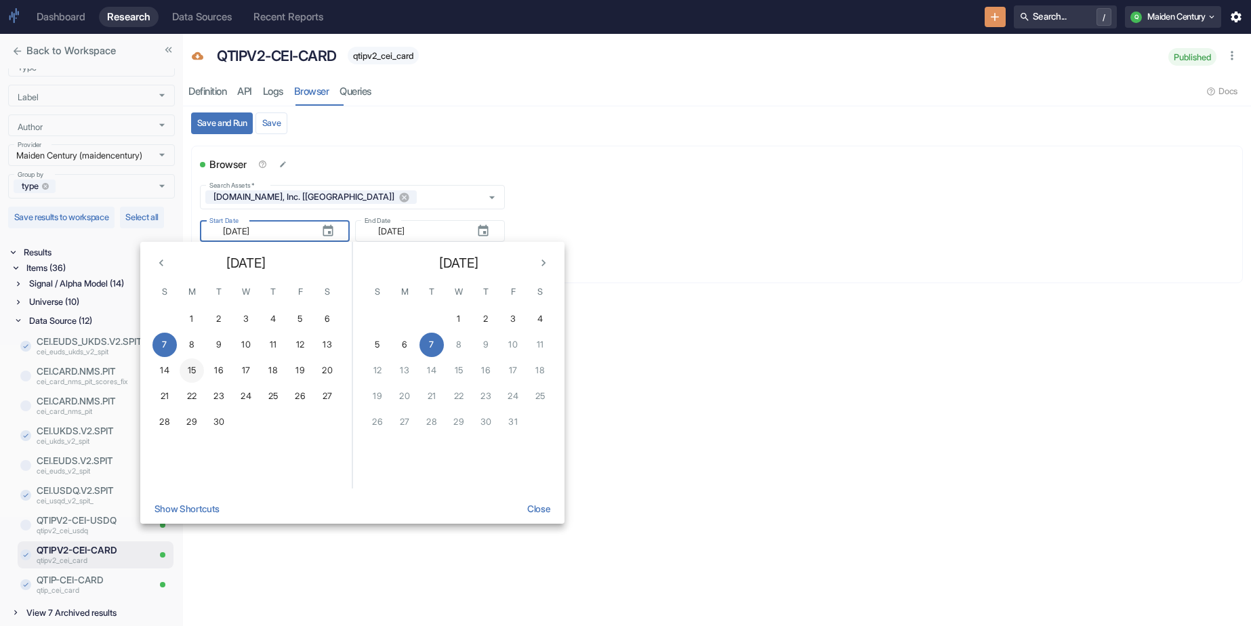
click at [194, 376] on button "15" at bounding box center [192, 371] width 24 height 24
type input "2025-09-15"
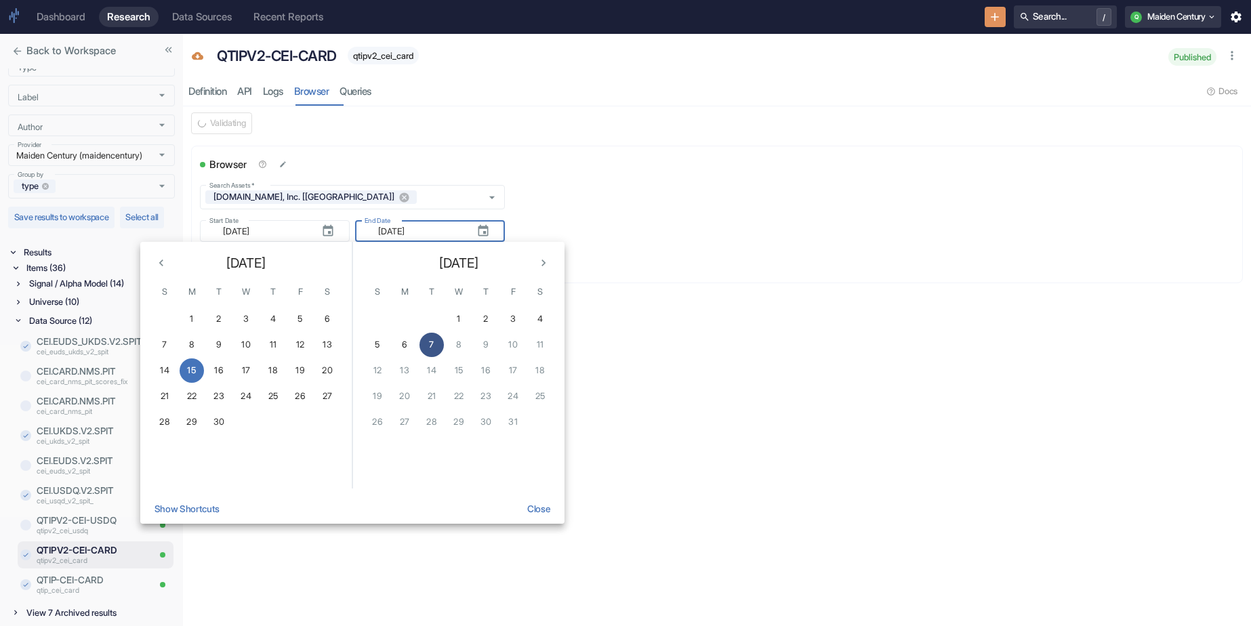
click at [437, 345] on button "7" at bounding box center [432, 345] width 24 height 24
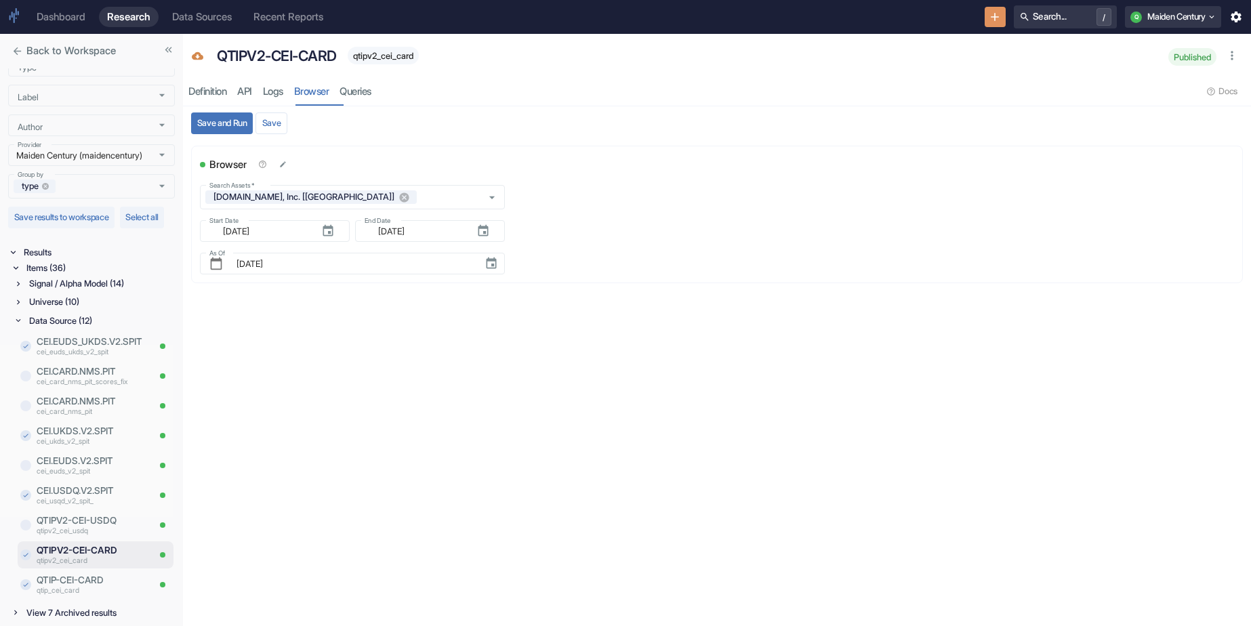
click at [226, 136] on div "Save and Run Save" at bounding box center [717, 123] width 1063 height 34
click at [228, 128] on button "Save and Run" at bounding box center [222, 124] width 62 height 22
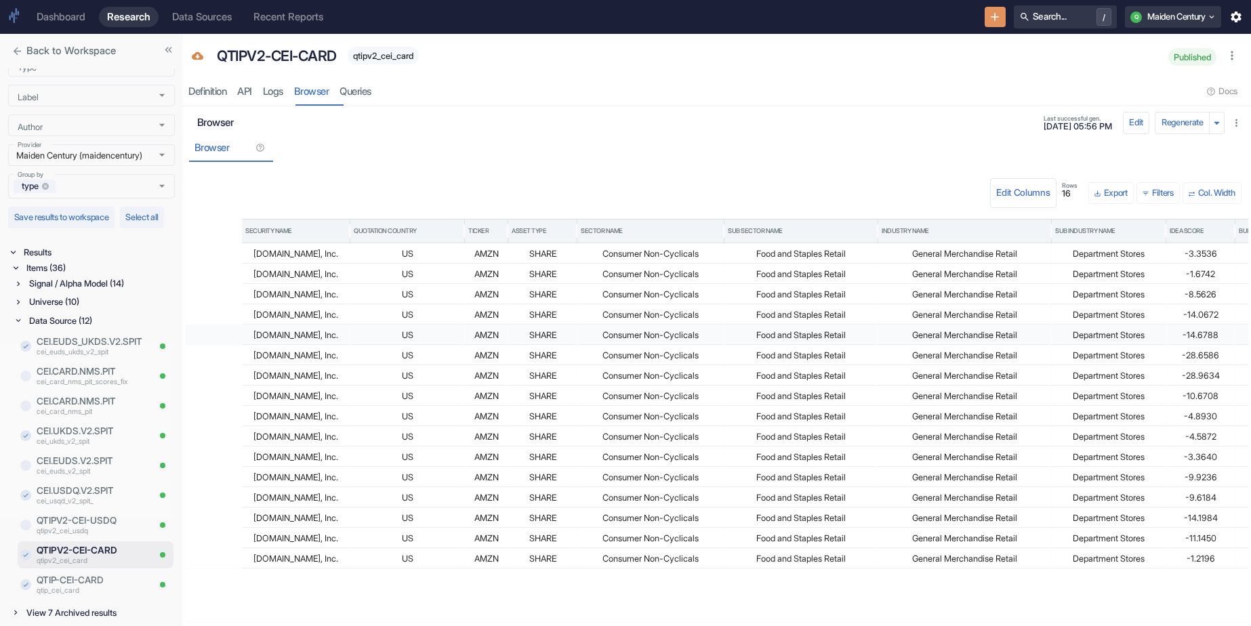
scroll to position [0, 283]
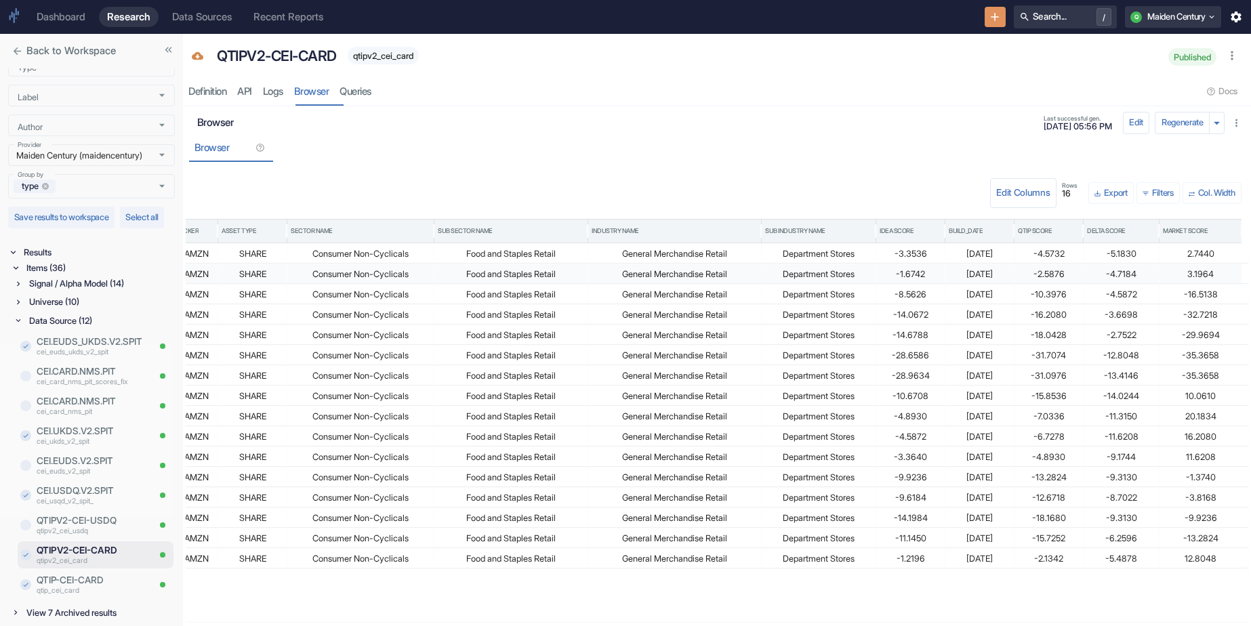
click at [977, 273] on div "2025-09-16" at bounding box center [980, 274] width 62 height 20
click at [1034, 275] on div "-2.5876" at bounding box center [1049, 274] width 62 height 20
click at [1044, 259] on div "-4.5732" at bounding box center [1049, 254] width 62 height 20
click at [508, 140] on div "Browser" at bounding box center [717, 148] width 1057 height 28
click at [102, 90] on input "Label" at bounding box center [78, 96] width 133 height 12
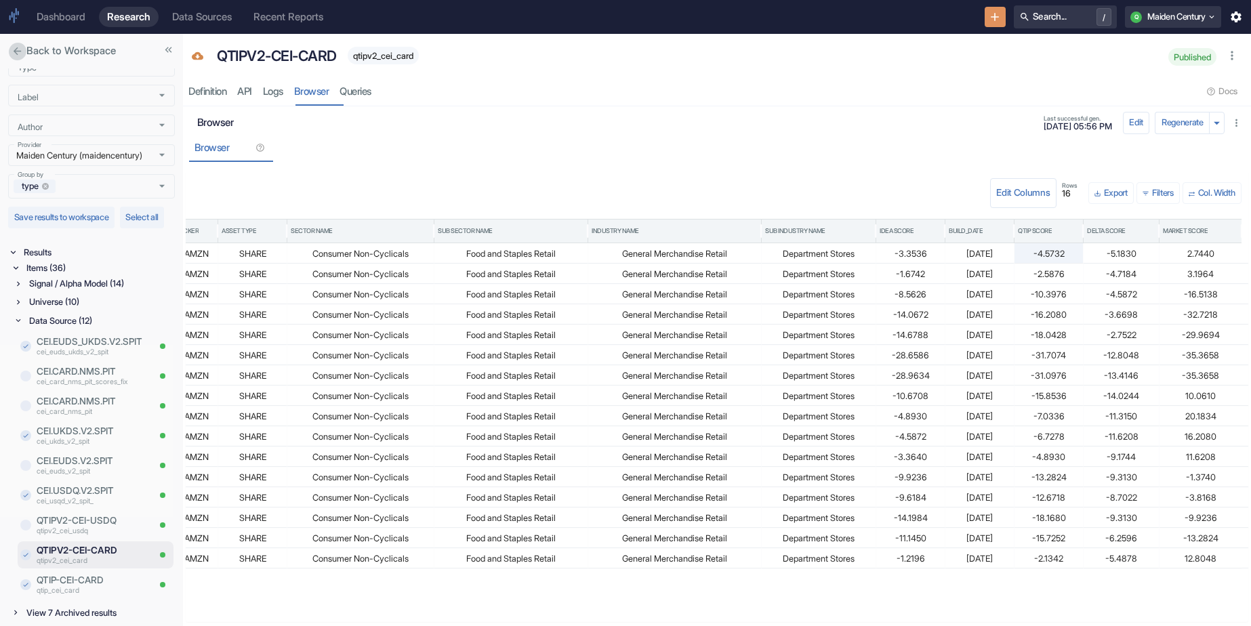
click at [13, 49] on icon "close" at bounding box center [18, 51] width 12 height 12
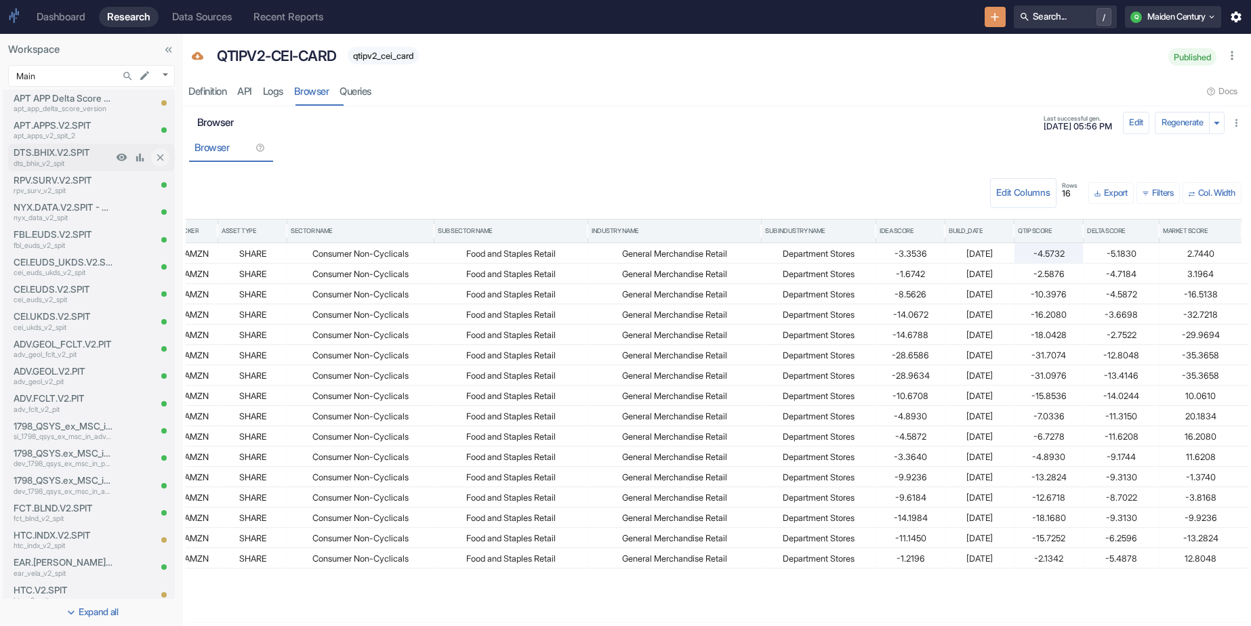
scroll to position [0, 0]
click at [96, 129] on div "Signals 68" at bounding box center [81, 134] width 105 height 15
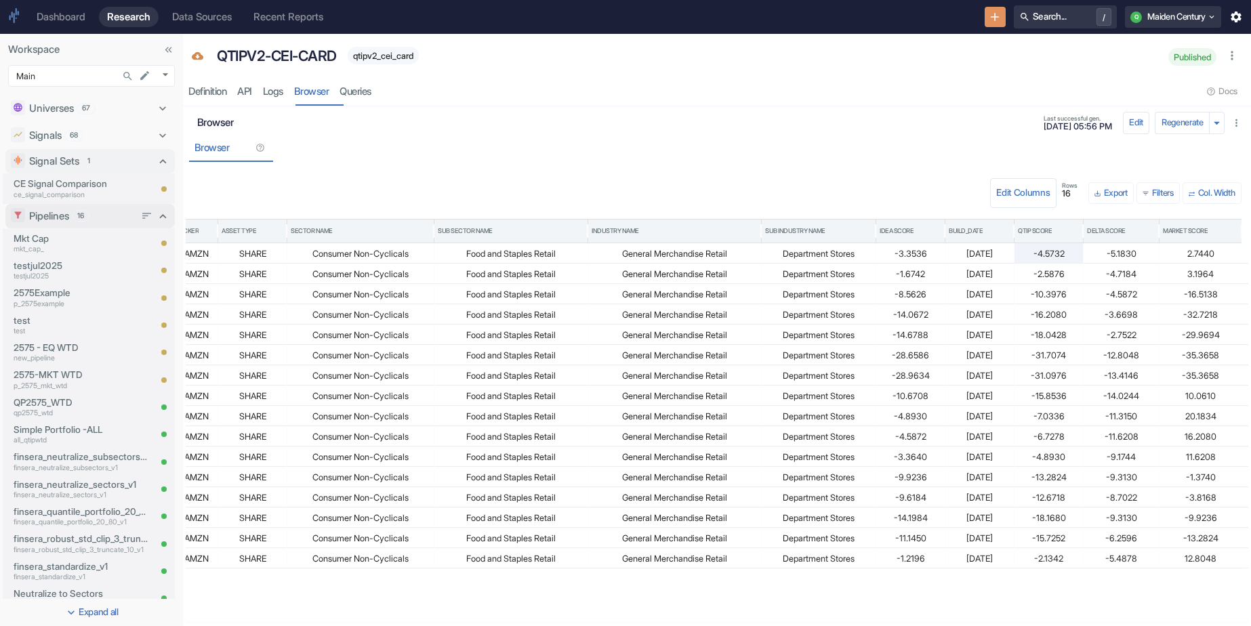
click at [98, 215] on div "Pipelines 16" at bounding box center [81, 216] width 105 height 15
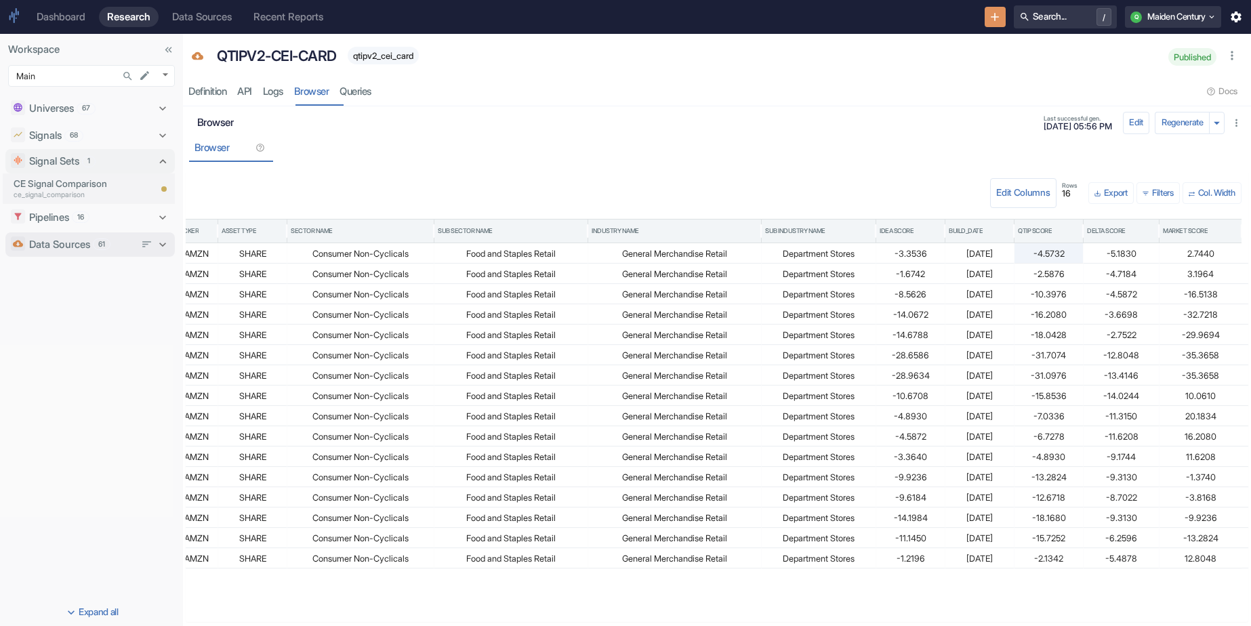
click at [88, 250] on p "Data Sources" at bounding box center [59, 244] width 61 height 15
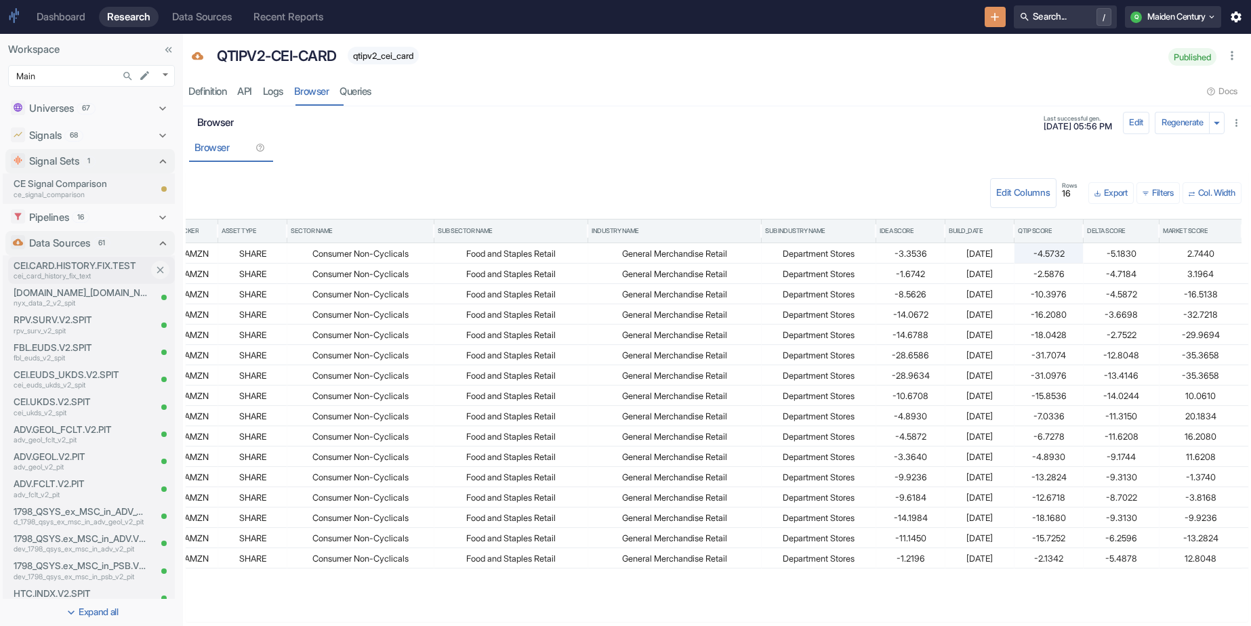
click at [113, 272] on p "cei_card_history_fix_text" at bounding box center [82, 276] width 136 height 11
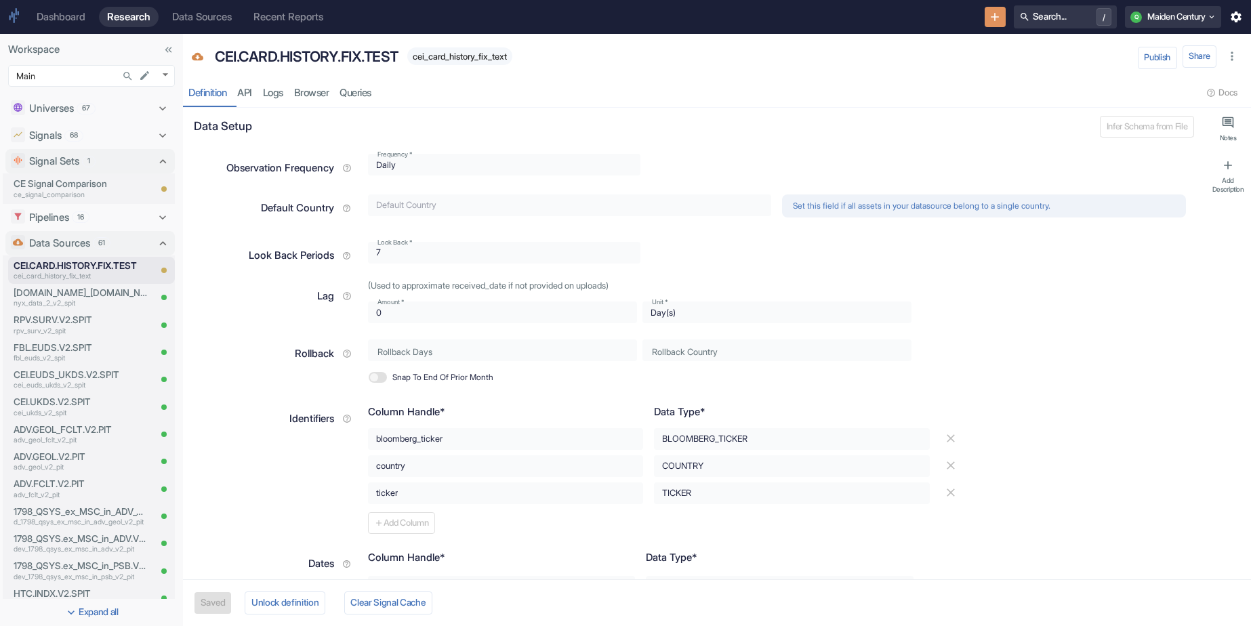
click at [1240, 49] on button "button" at bounding box center [1232, 56] width 20 height 20
click at [1219, 81] on li "Archive" at bounding box center [1223, 82] width 51 height 18
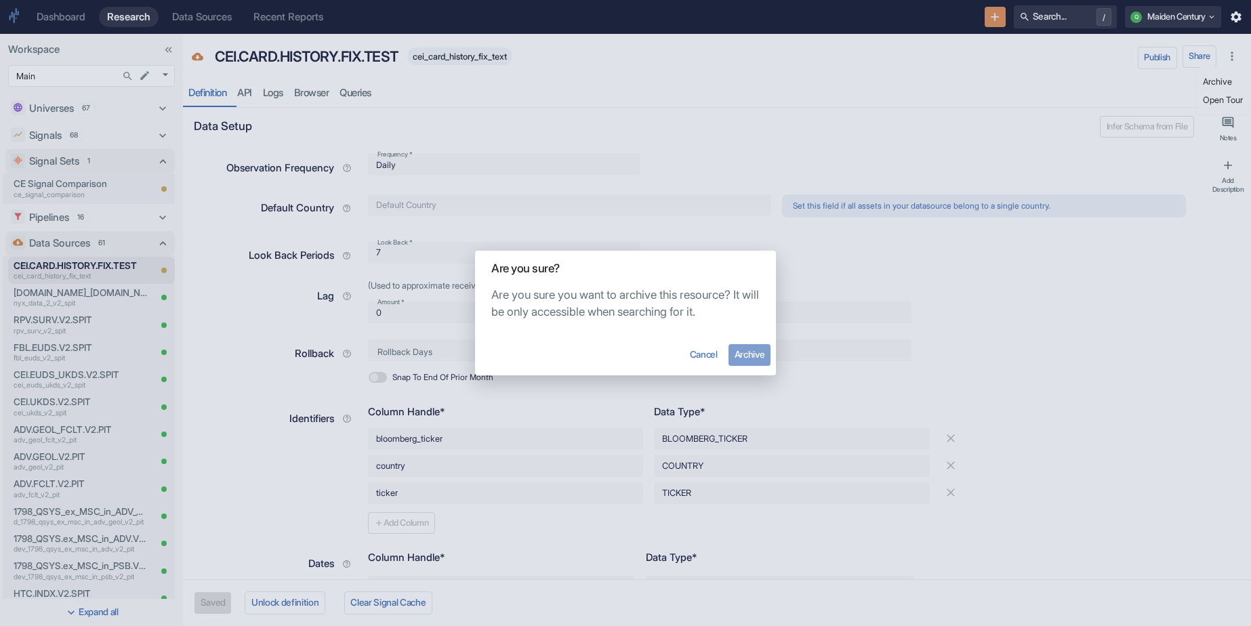
click at [759, 352] on button "Archive" at bounding box center [750, 355] width 42 height 22
type textarea "x"
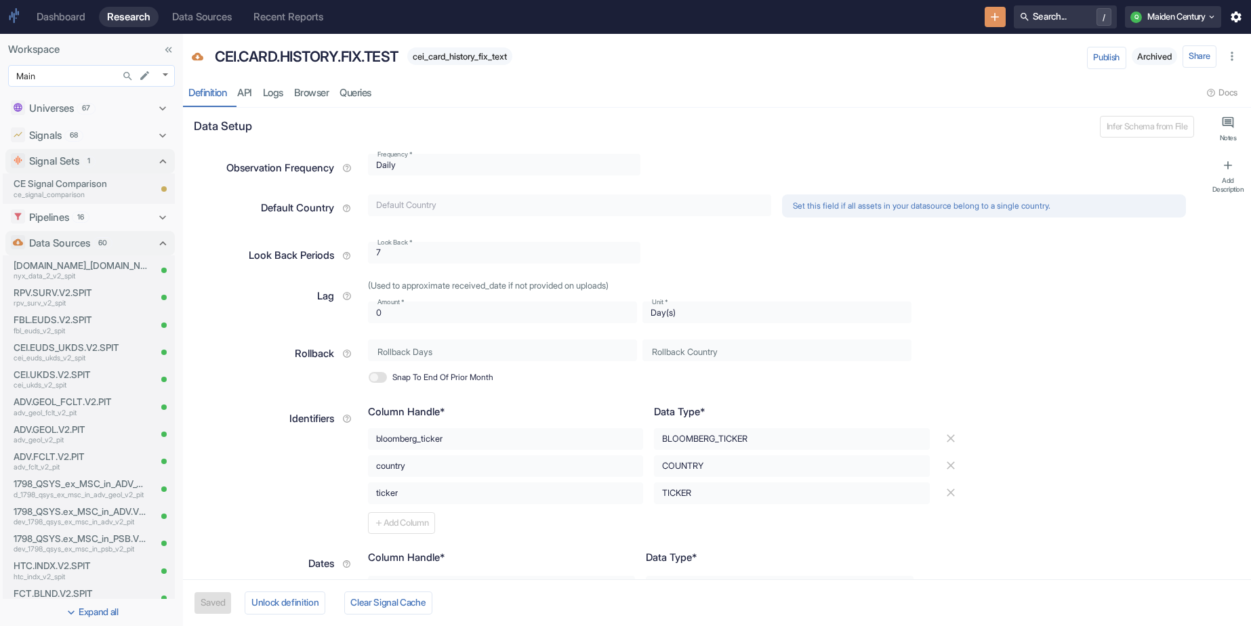
click at [52, 76] on body "Dashboard Research Data Sources Recent Reports Search... / Q Maiden Century Wor…" at bounding box center [625, 313] width 1251 height 626
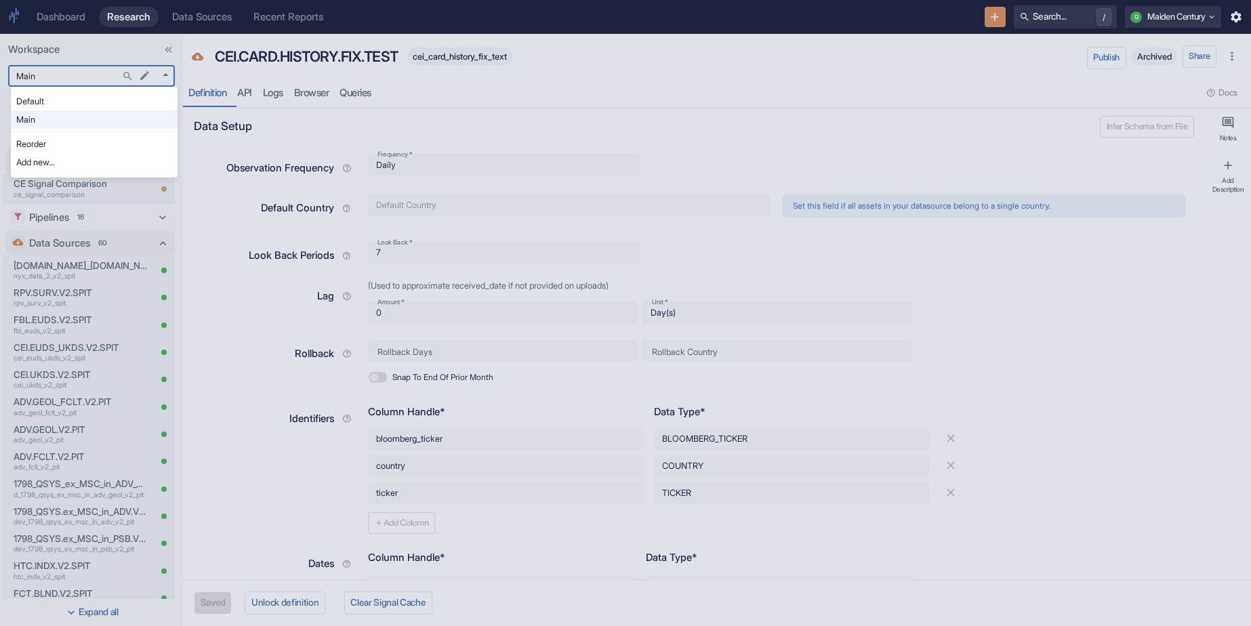
click at [138, 76] on div at bounding box center [625, 313] width 1251 height 626
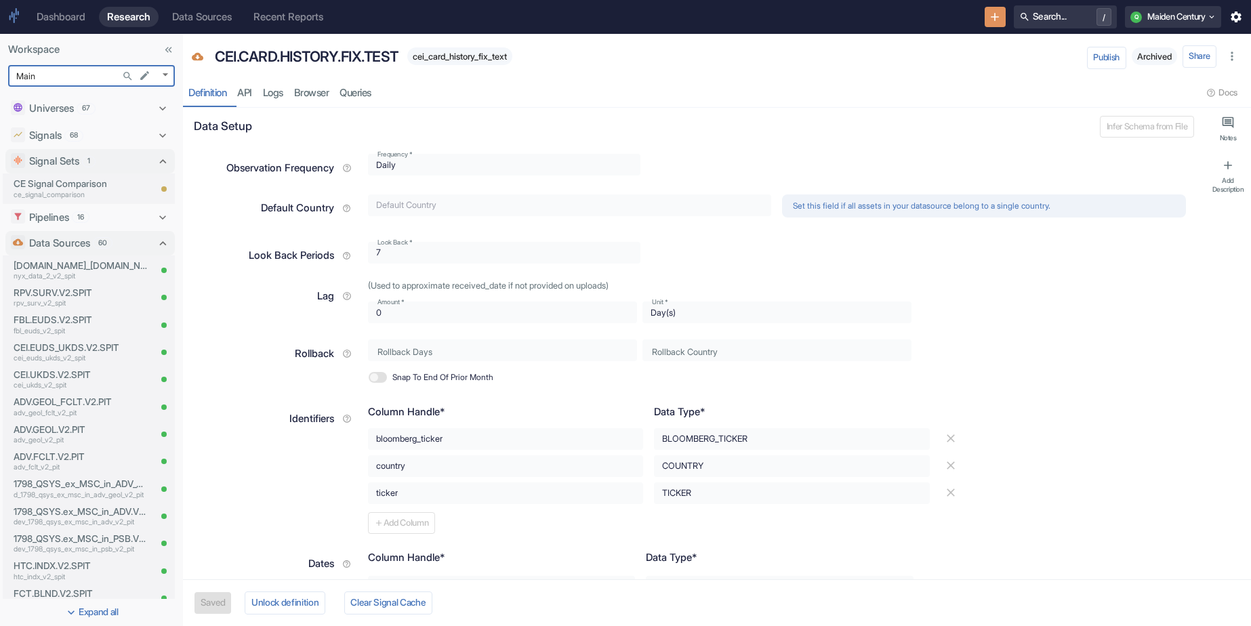
click at [131, 77] on icon "Search..." at bounding box center [128, 76] width 12 height 12
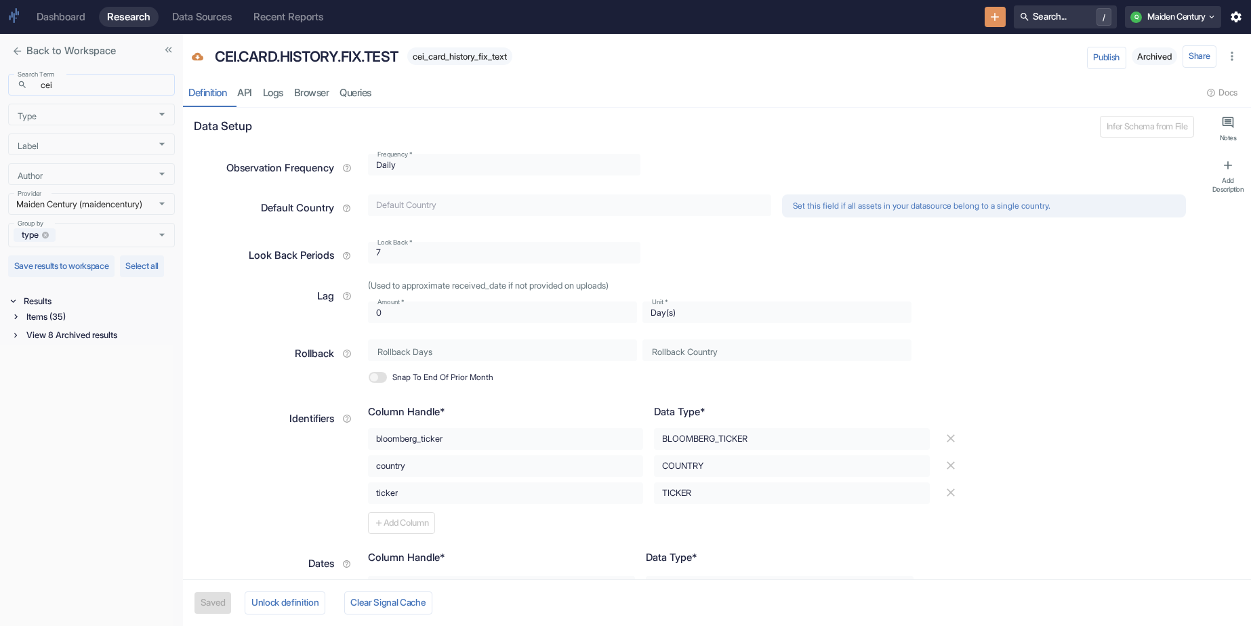
click at [81, 94] on div "​ cei Search Term" at bounding box center [91, 85] width 167 height 22
type input "sns"
click at [97, 325] on div "Items (6)" at bounding box center [99, 317] width 151 height 16
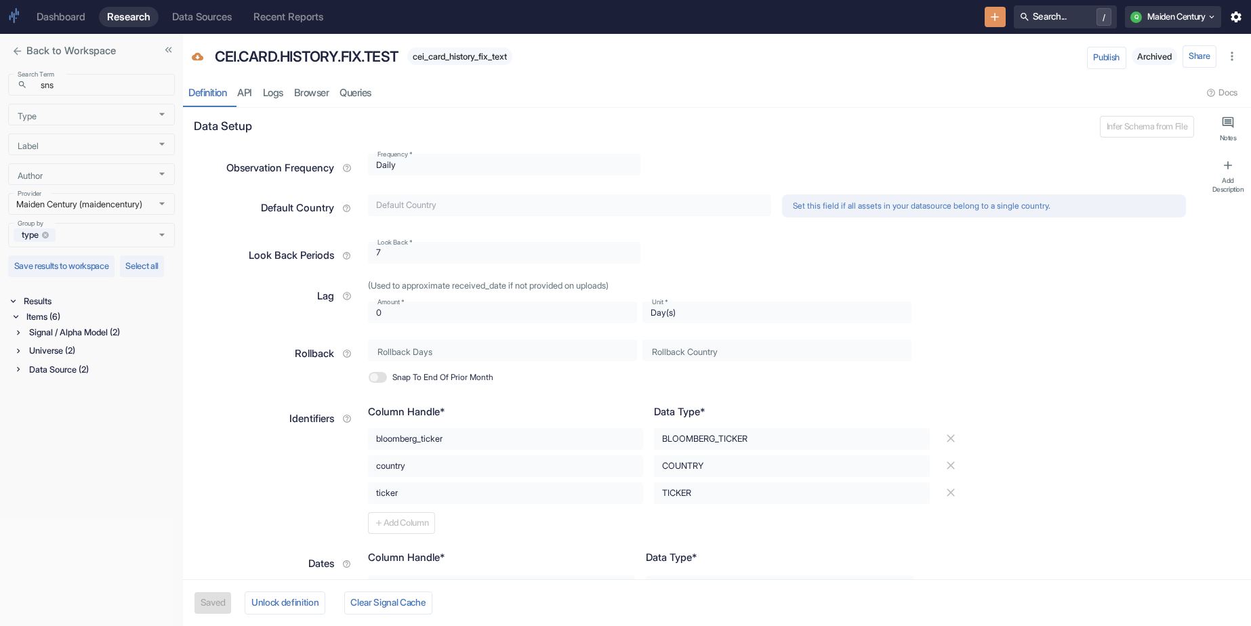
click at [99, 378] on div "Data Source (2)" at bounding box center [100, 370] width 148 height 16
click at [98, 404] on p "qtipv2_sns_towr" at bounding box center [92, 398] width 111 height 11
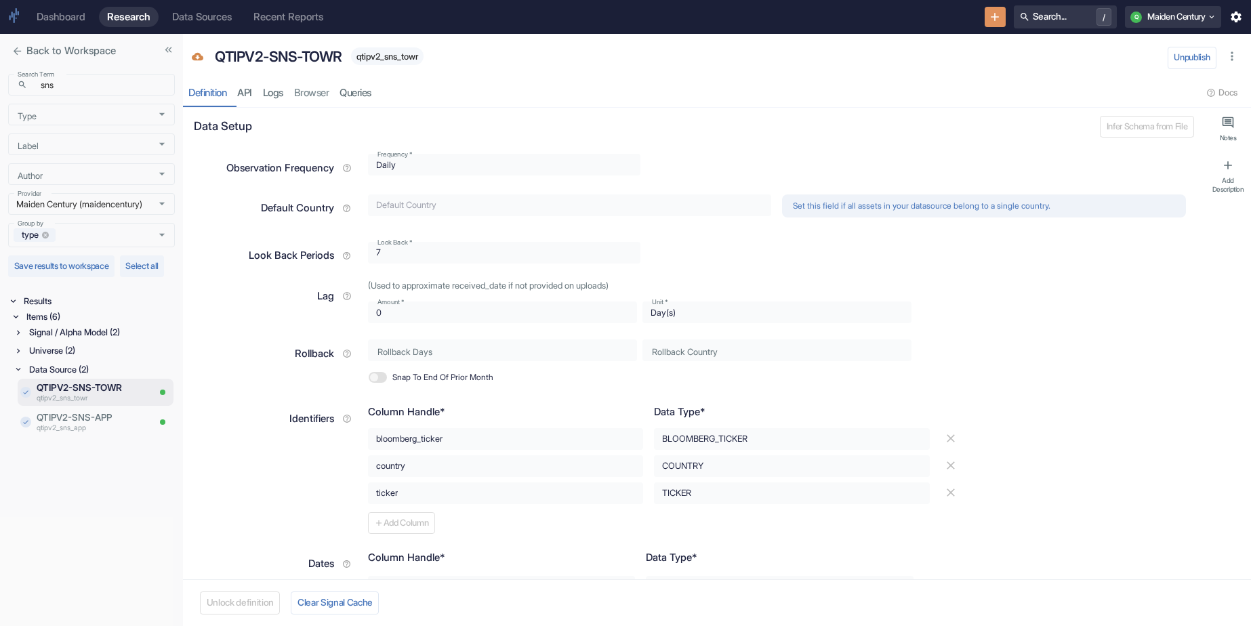
type textarea "x"
click at [278, 96] on link "Logs" at bounding box center [273, 93] width 31 height 28
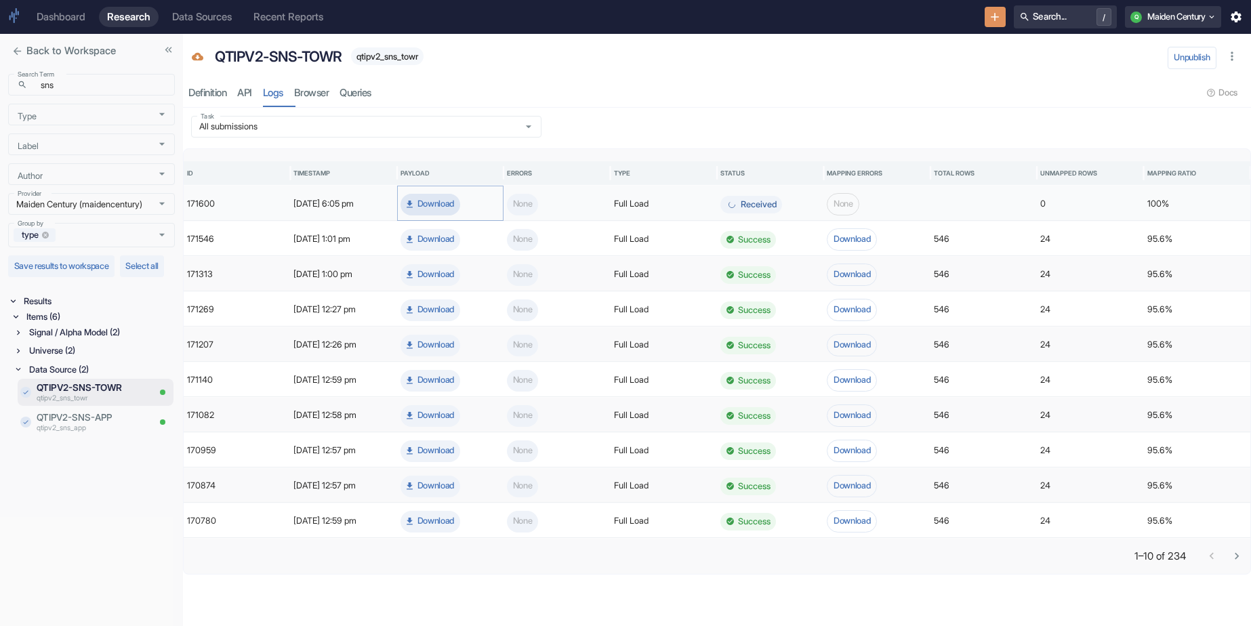
click at [444, 194] on button "Download" at bounding box center [431, 205] width 60 height 22
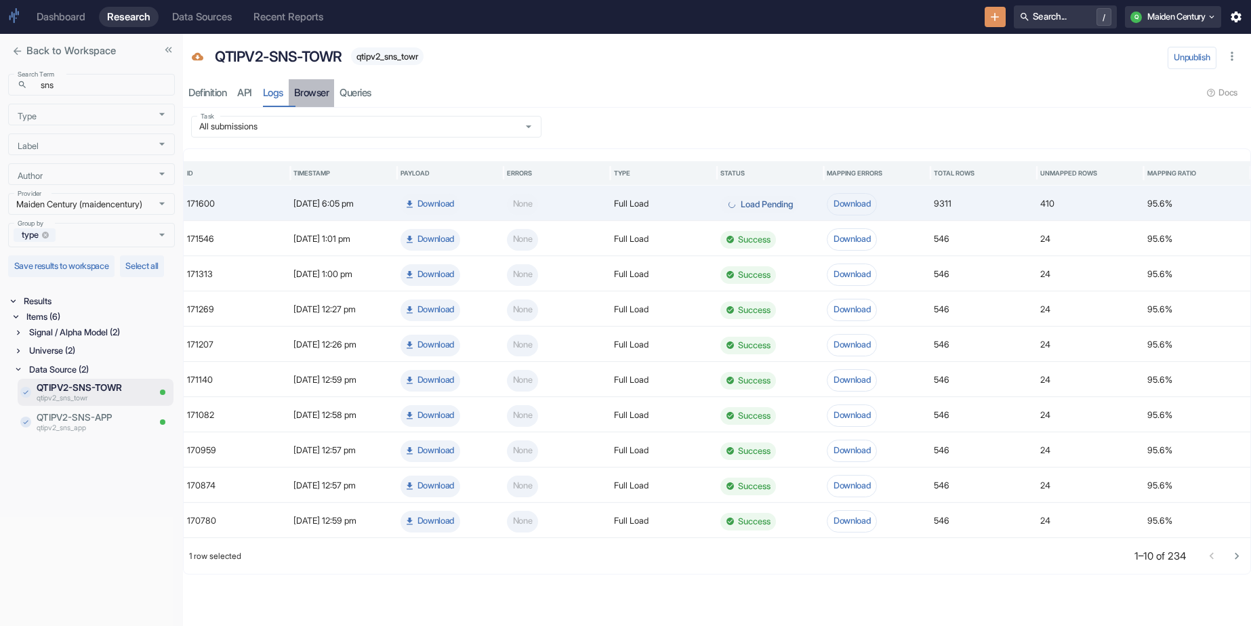
click at [326, 100] on link "Browser" at bounding box center [312, 93] width 46 height 28
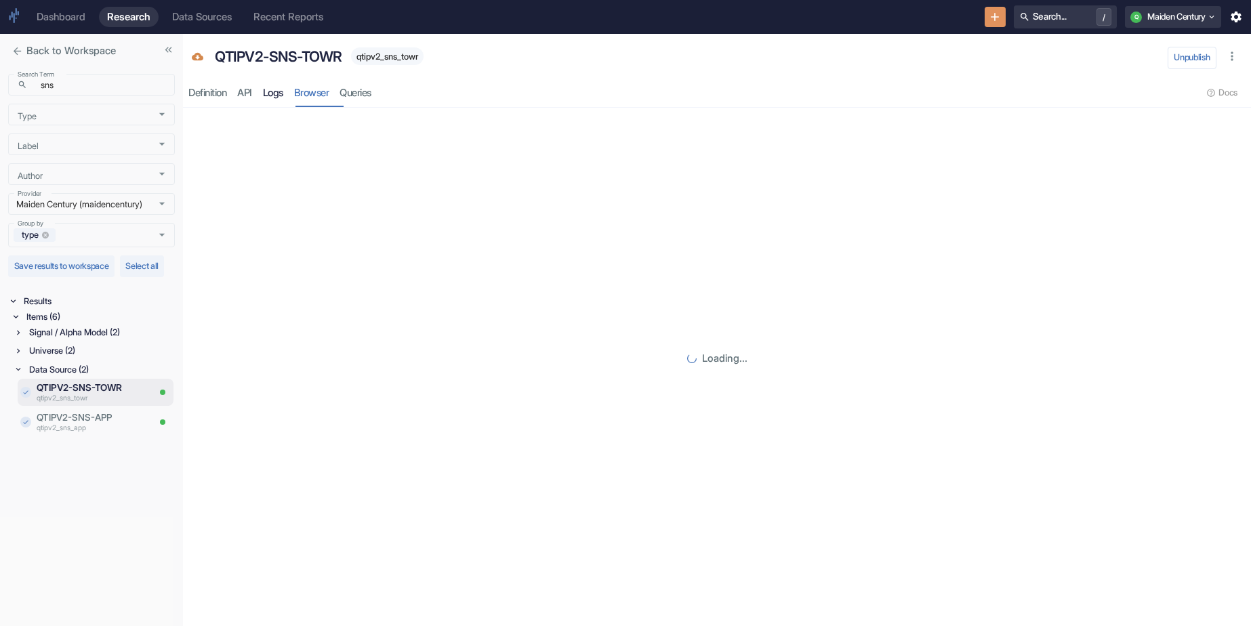
click at [281, 98] on link "Logs" at bounding box center [273, 93] width 31 height 28
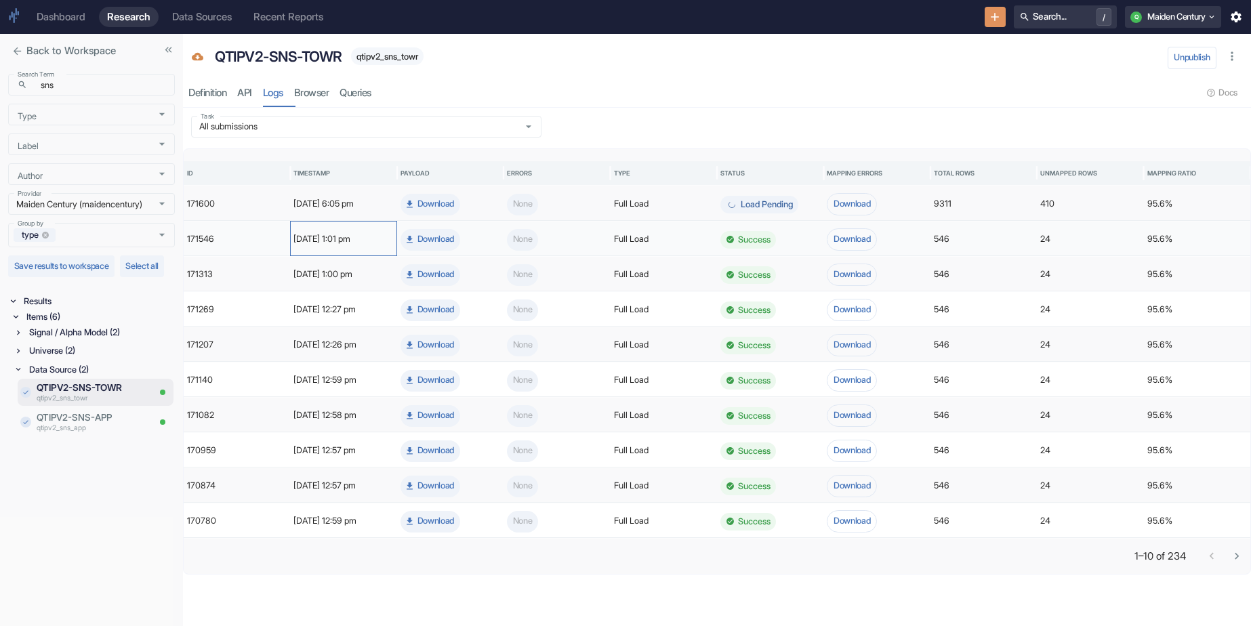
click at [376, 239] on div "October 7th 2025, 1:01 pm" at bounding box center [343, 238] width 106 height 35
click at [624, 92] on div "resource tabs" at bounding box center [790, 93] width 826 height 28
